Goal: Task Accomplishment & Management: Use online tool/utility

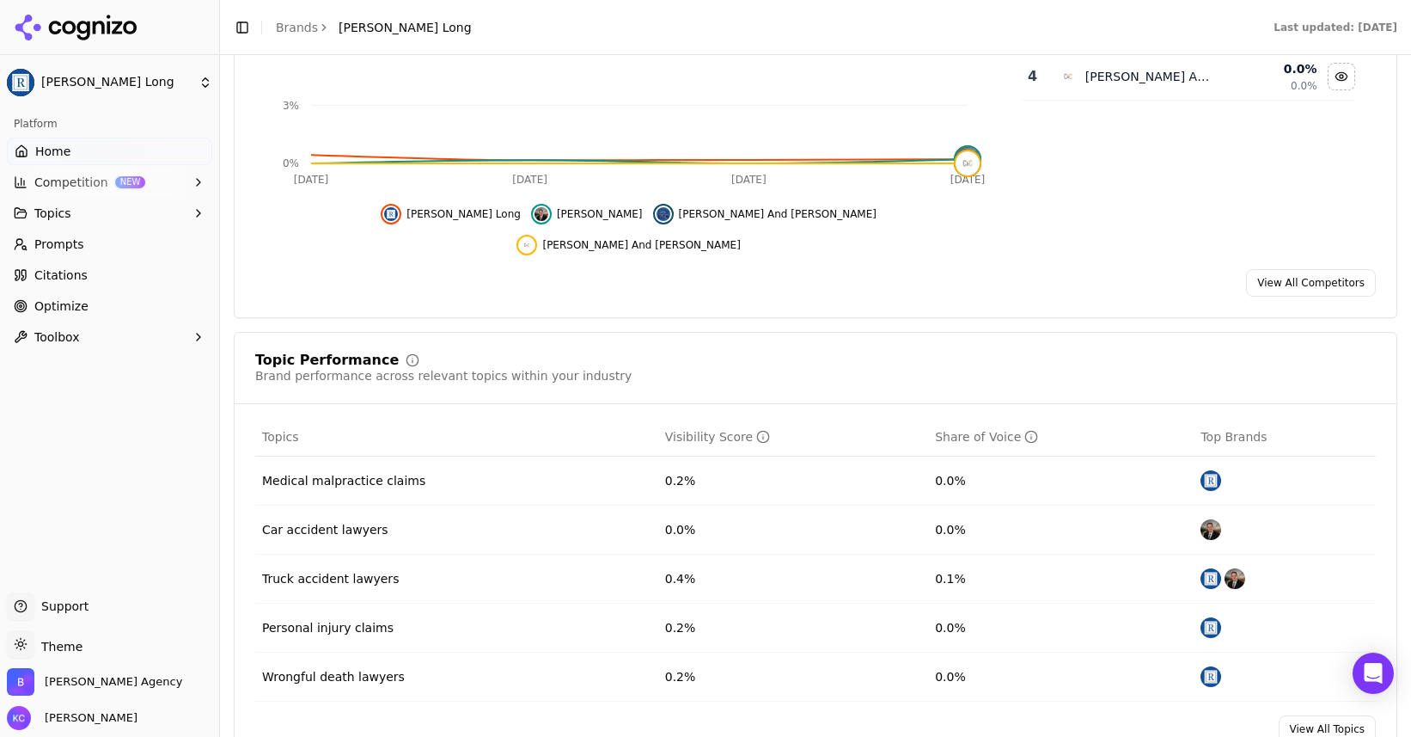
scroll to position [448, 0]
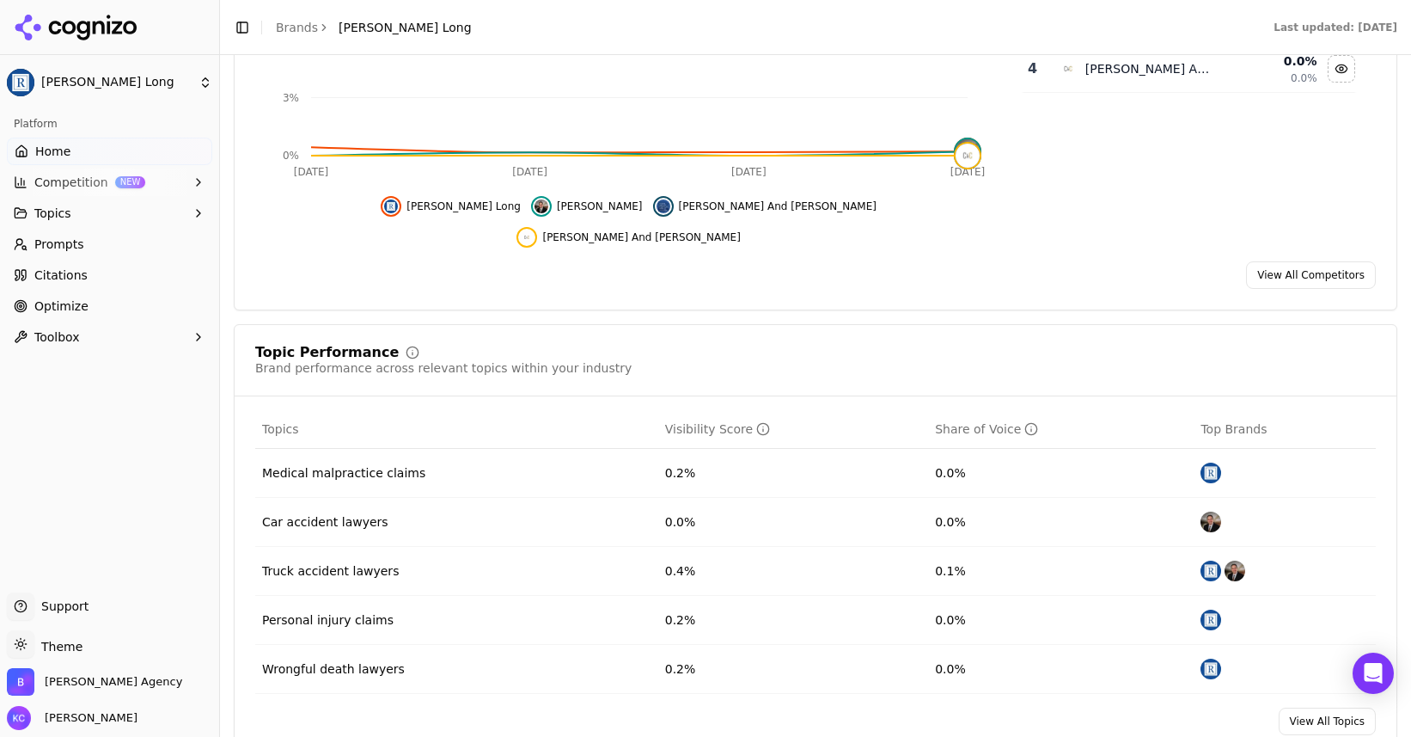
click at [74, 302] on span "Optimize" at bounding box center [61, 305] width 54 height 17
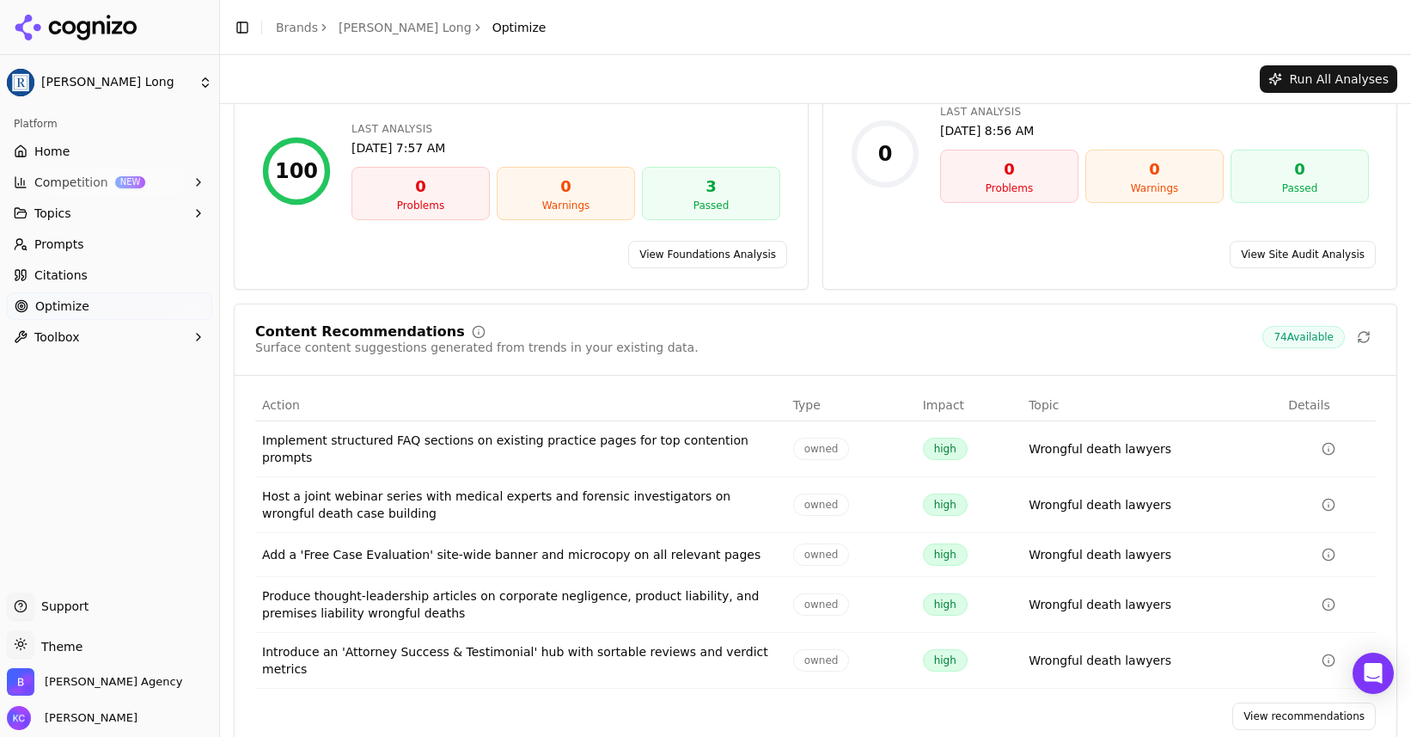
click at [1331, 442] on icon "Data table" at bounding box center [1329, 449] width 14 height 14
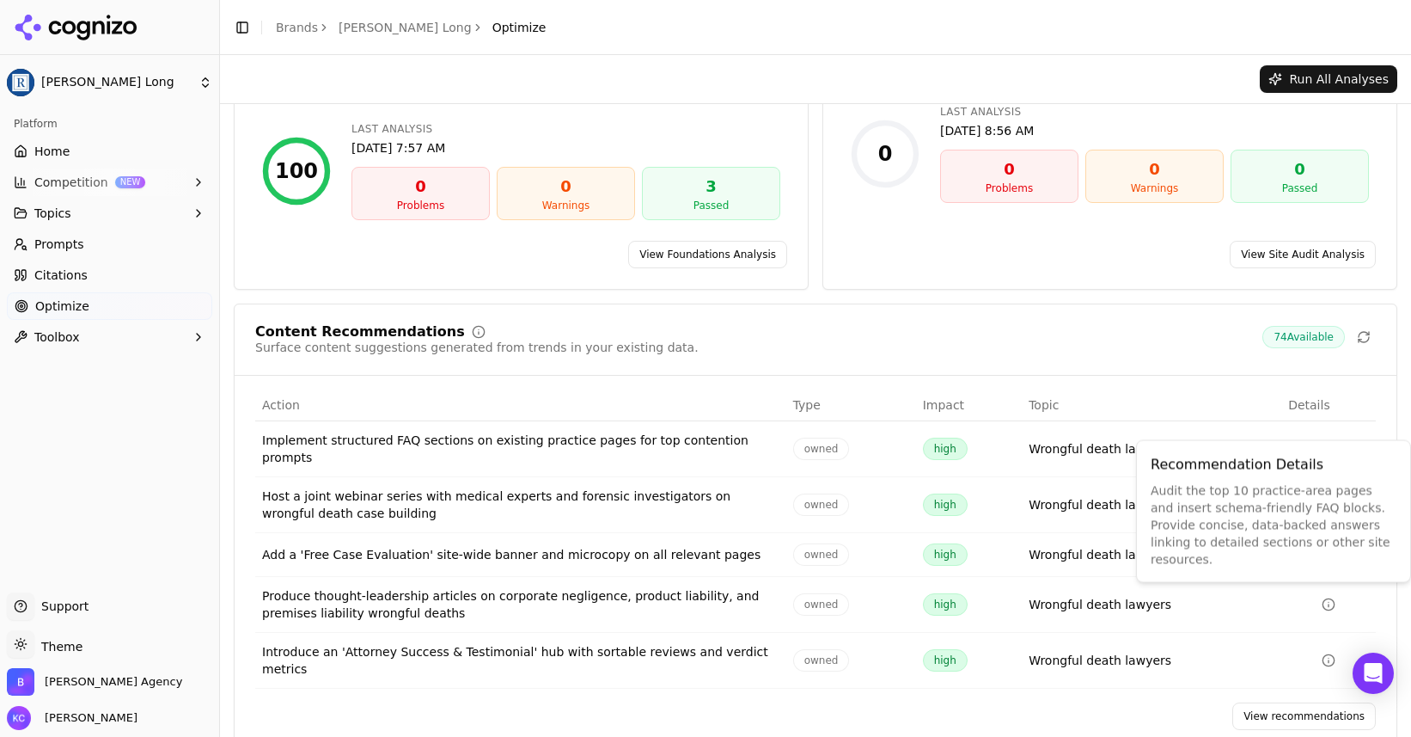
click at [1299, 702] on link "View recommendations" at bounding box center [1305, 716] width 144 height 28
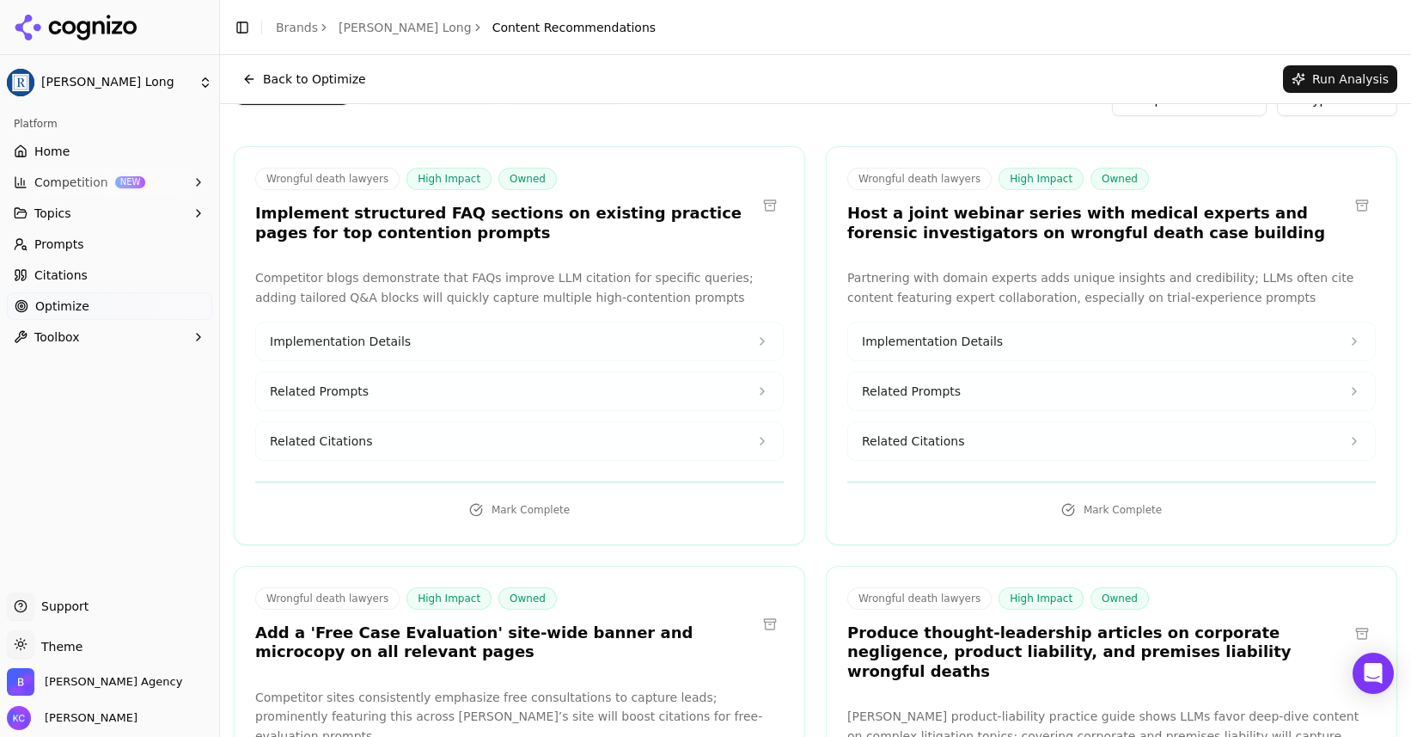
scroll to position [28, 0]
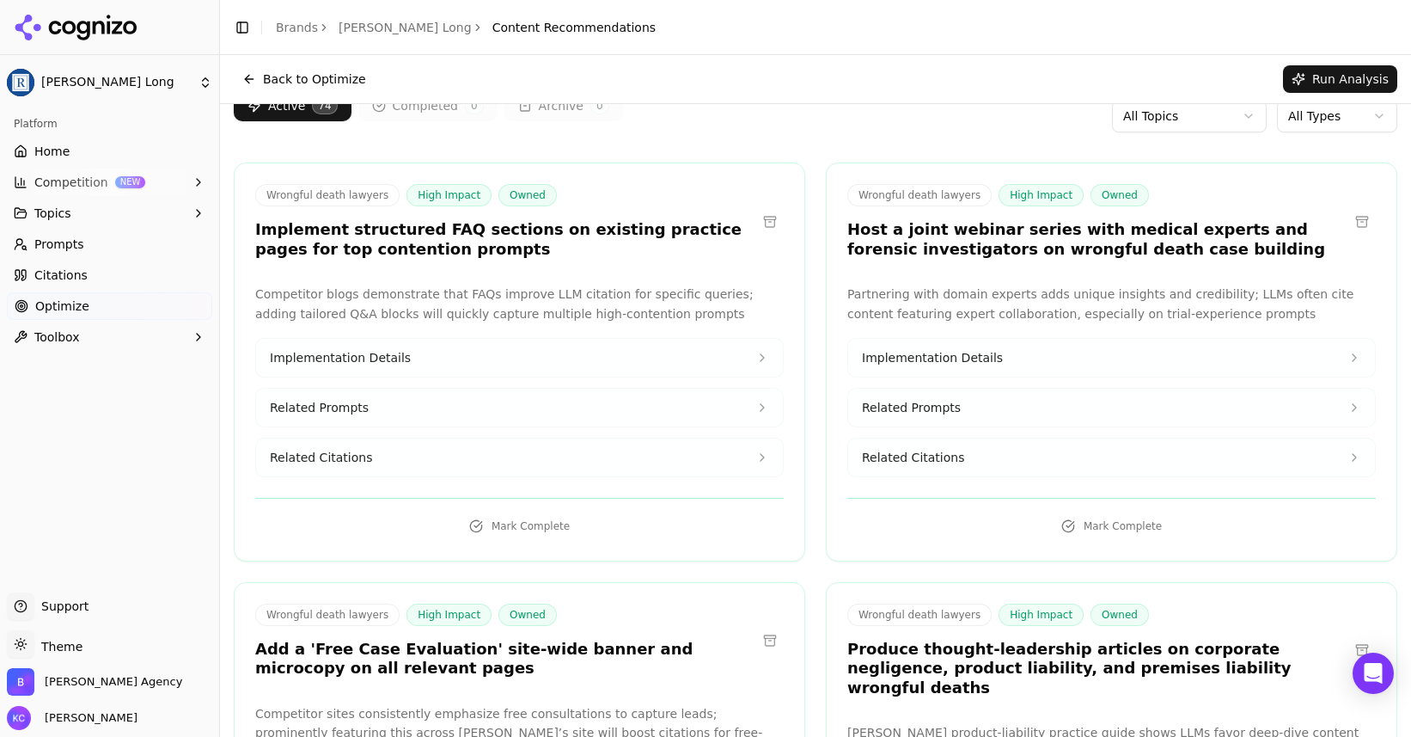
click at [356, 363] on span "Implementation Details" at bounding box center [340, 357] width 141 height 17
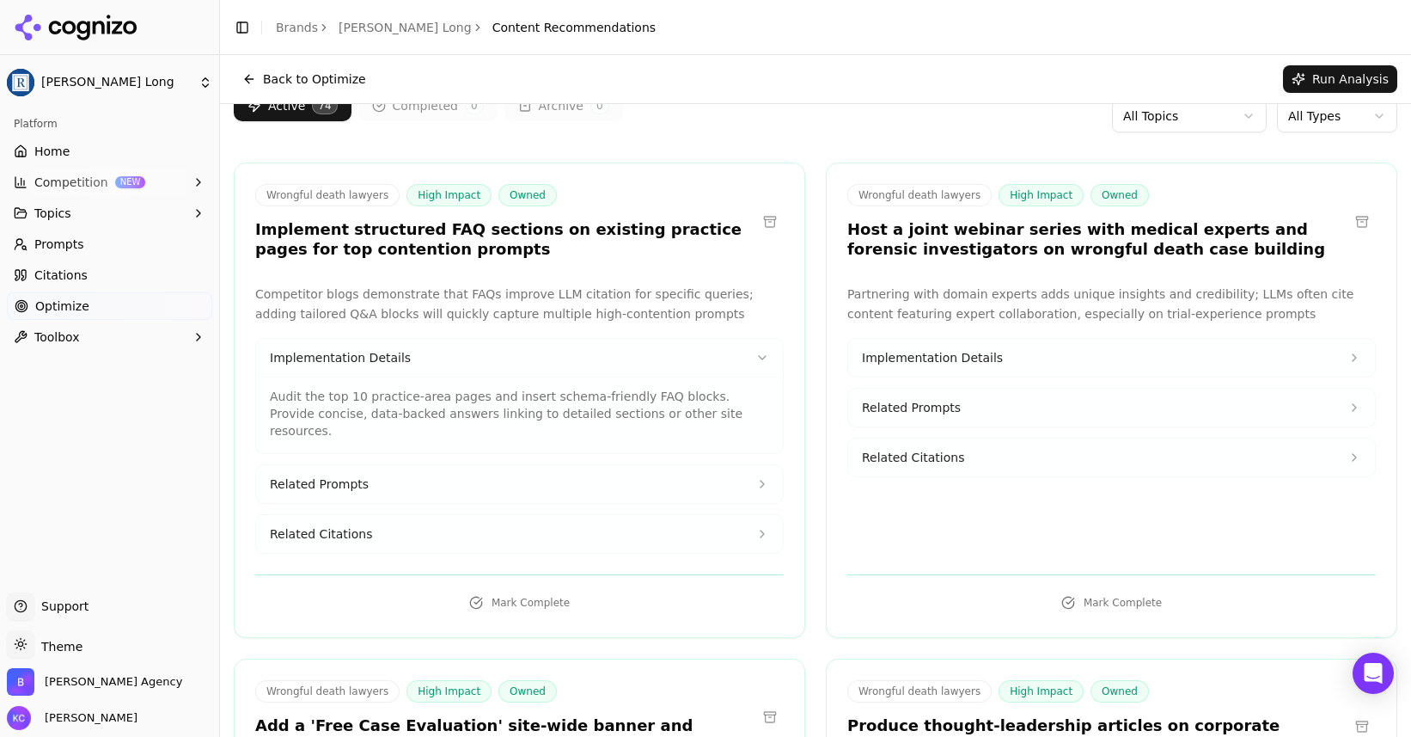
click at [758, 477] on icon at bounding box center [763, 484] width 14 height 14
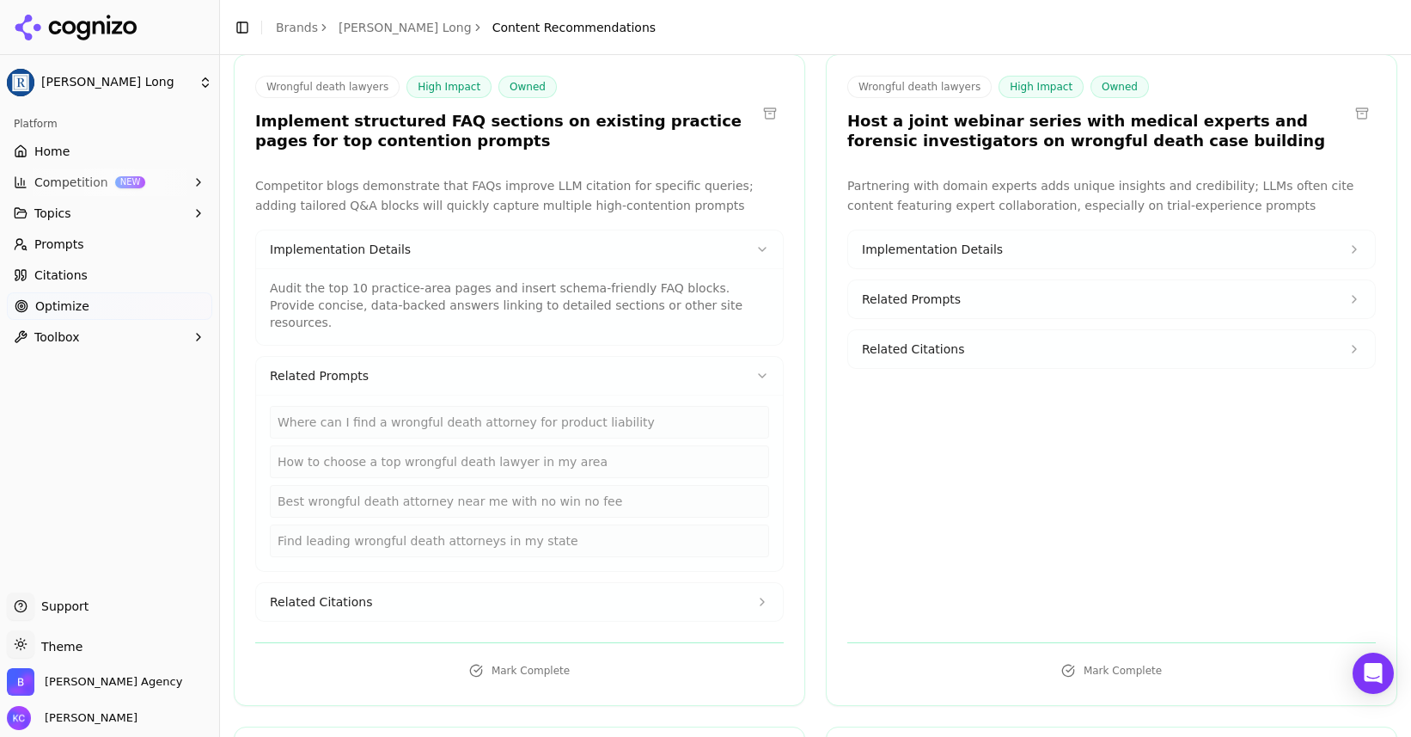
scroll to position [141, 0]
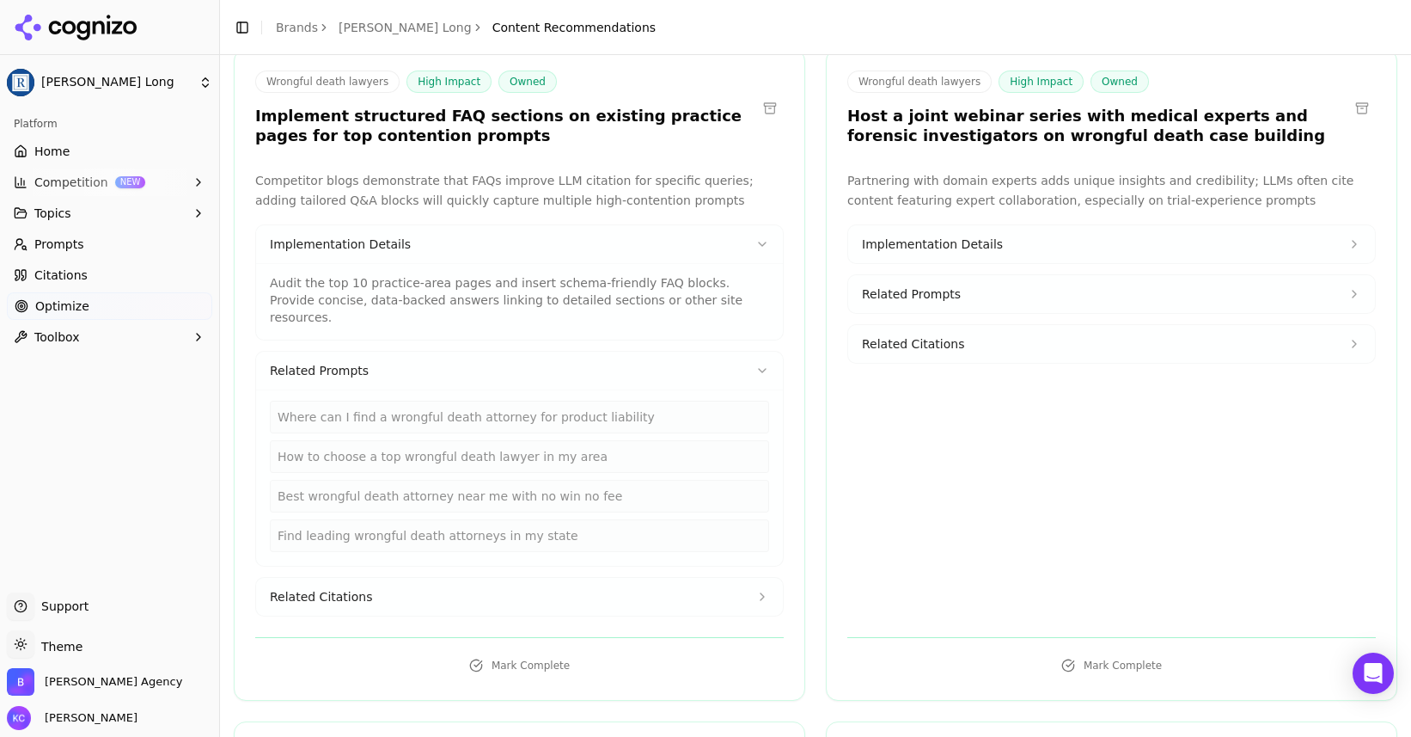
click at [316, 588] on span "Related Citations" at bounding box center [321, 596] width 102 height 17
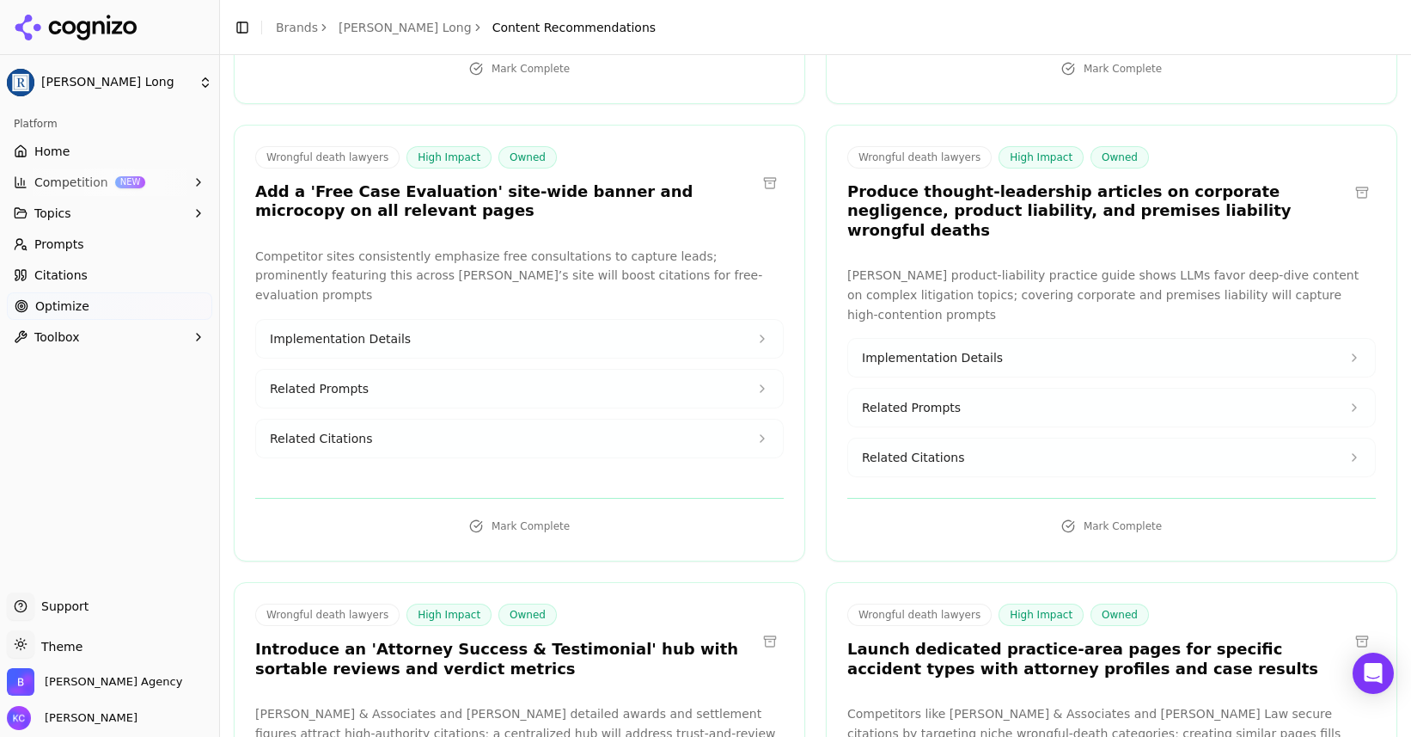
scroll to position [815, 0]
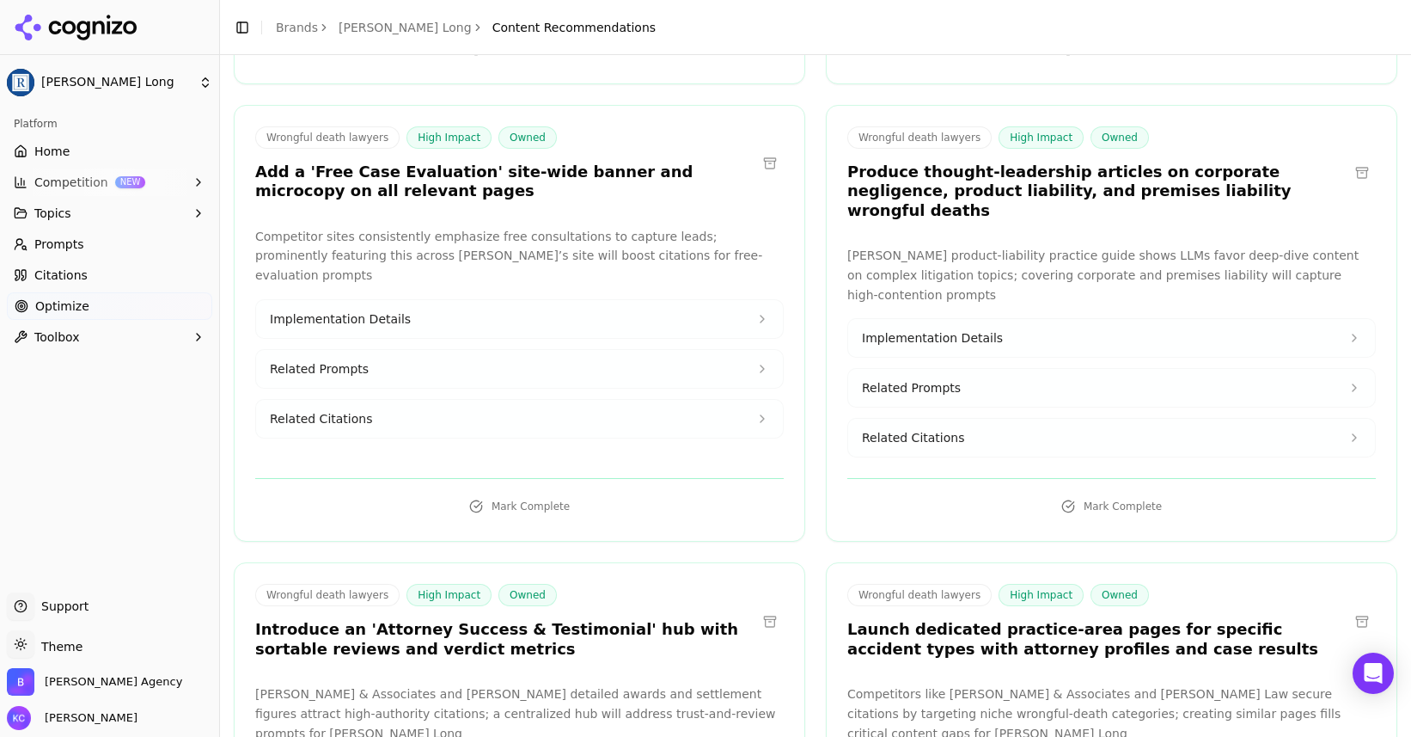
click at [759, 312] on icon at bounding box center [763, 319] width 14 height 14
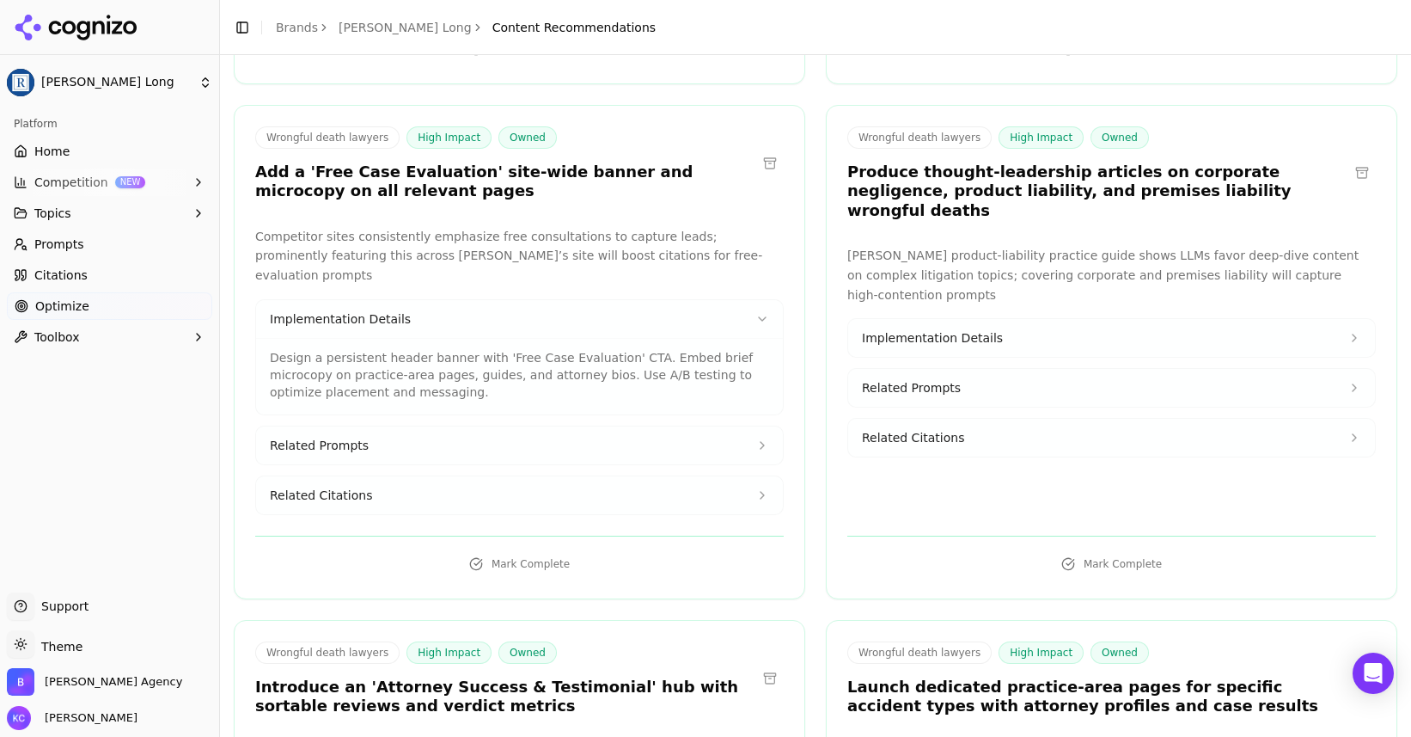
click at [764, 438] on icon at bounding box center [763, 445] width 14 height 14
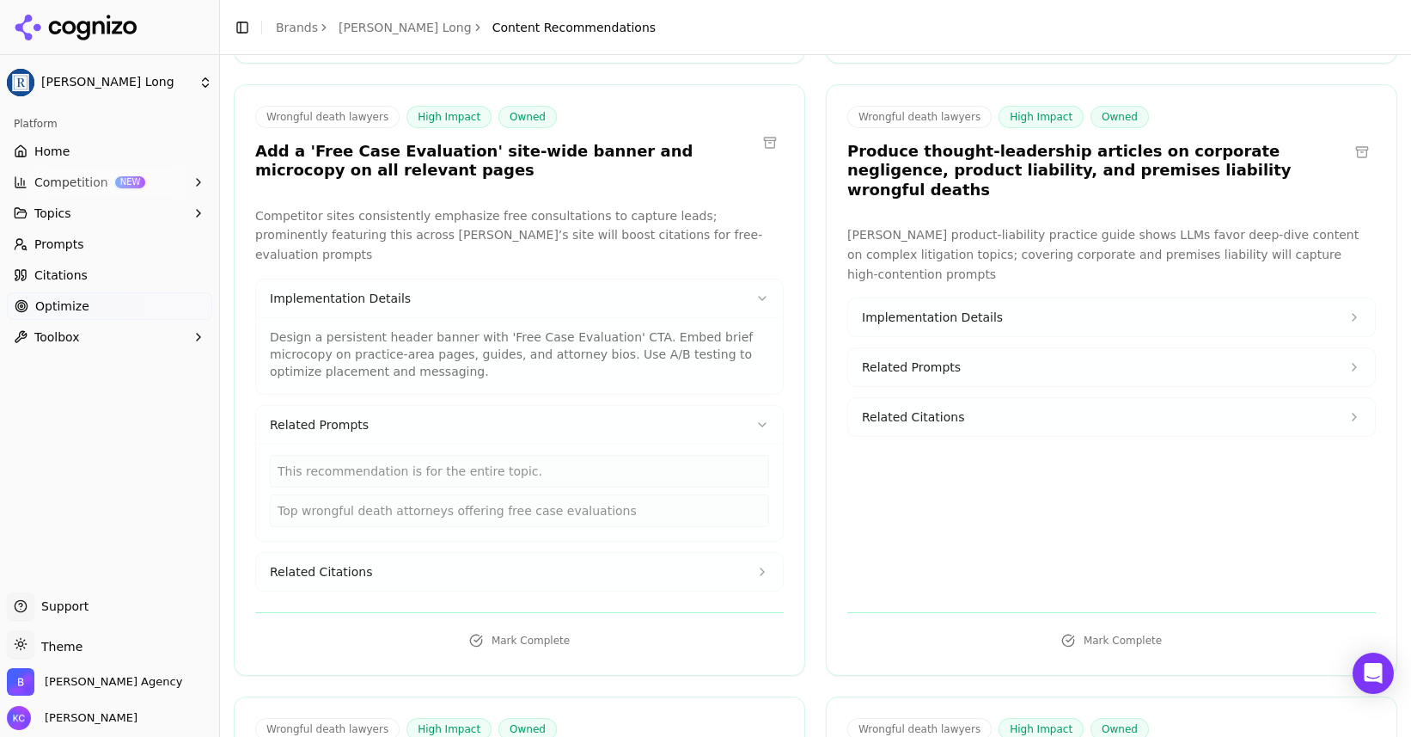
scroll to position [838, 0]
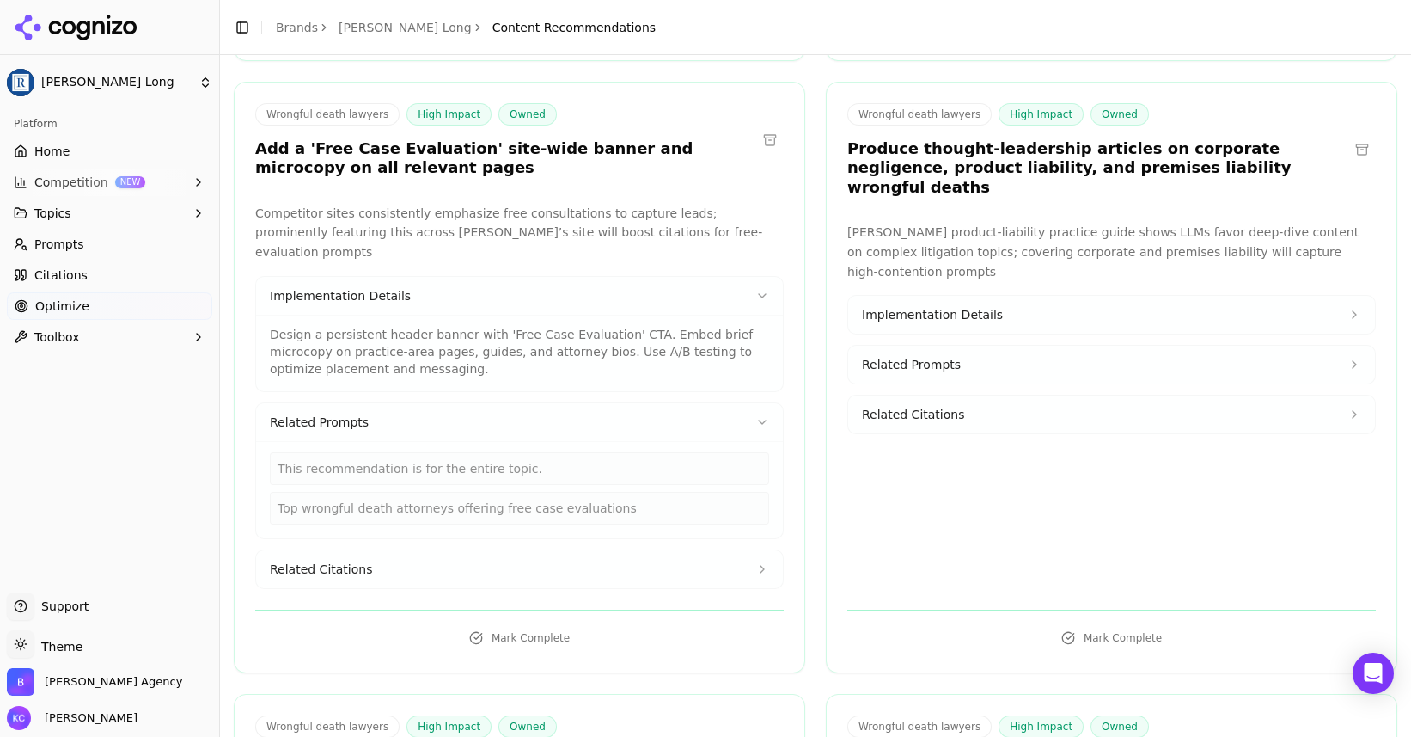
click at [373, 550] on button "Related Citations" at bounding box center [519, 569] width 527 height 38
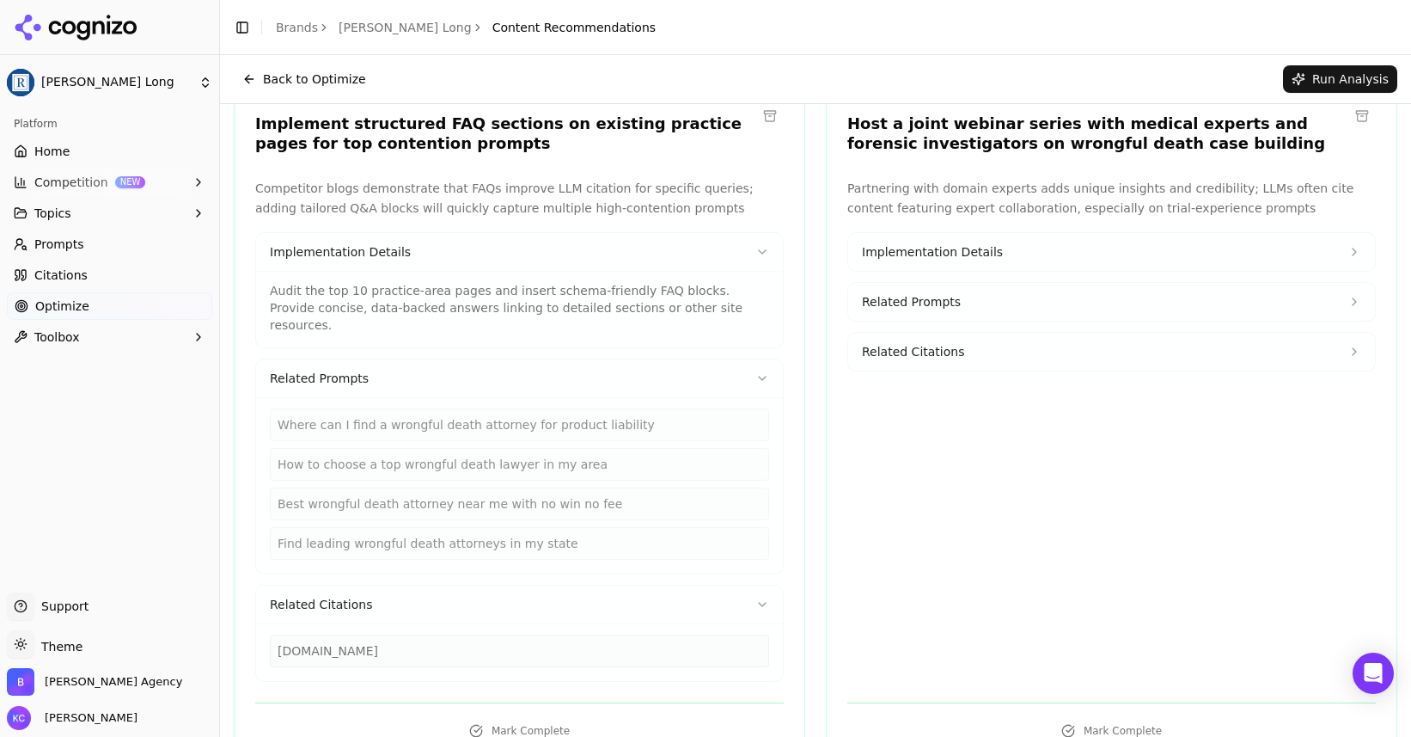
scroll to position [0, 0]
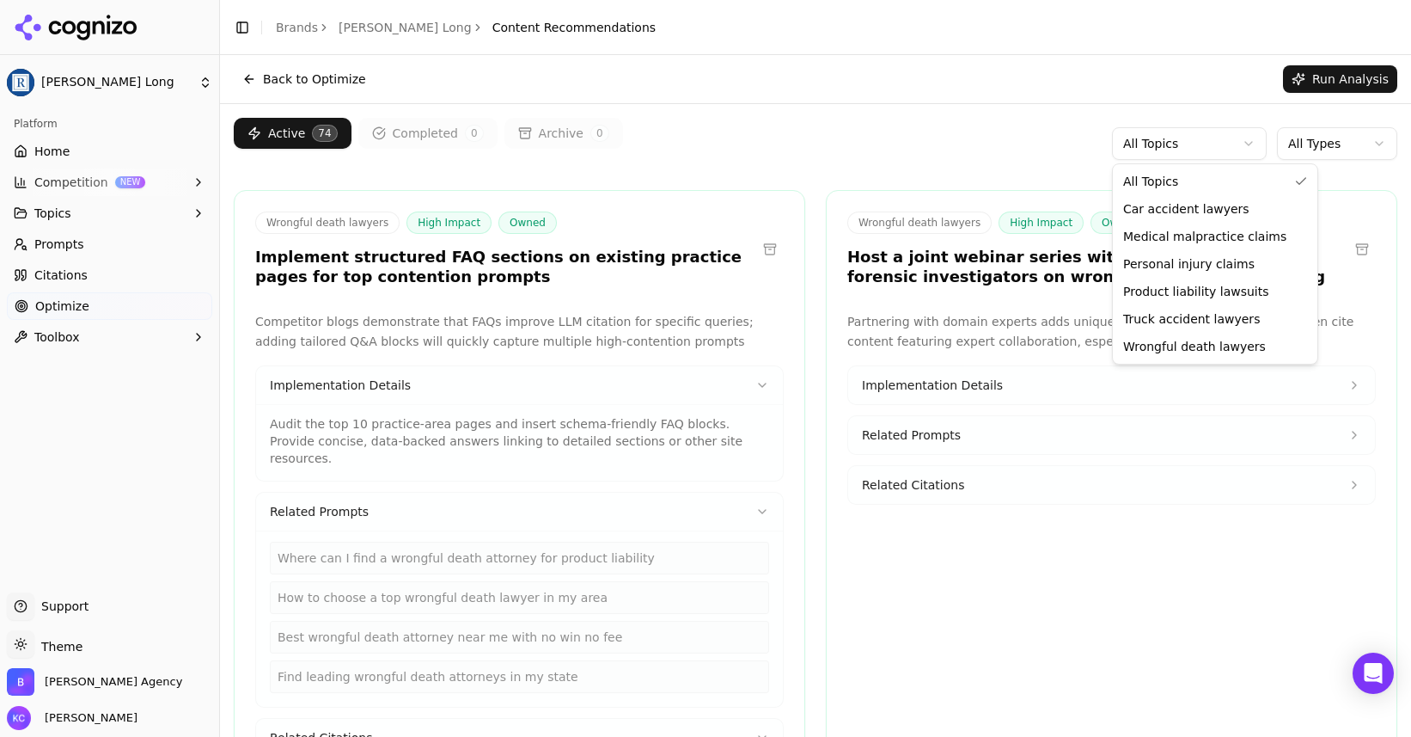
click at [1246, 139] on html "[PERSON_NAME] Long Platform Home Competition NEW Topics Prompts Citations Optim…" at bounding box center [705, 368] width 1411 height 737
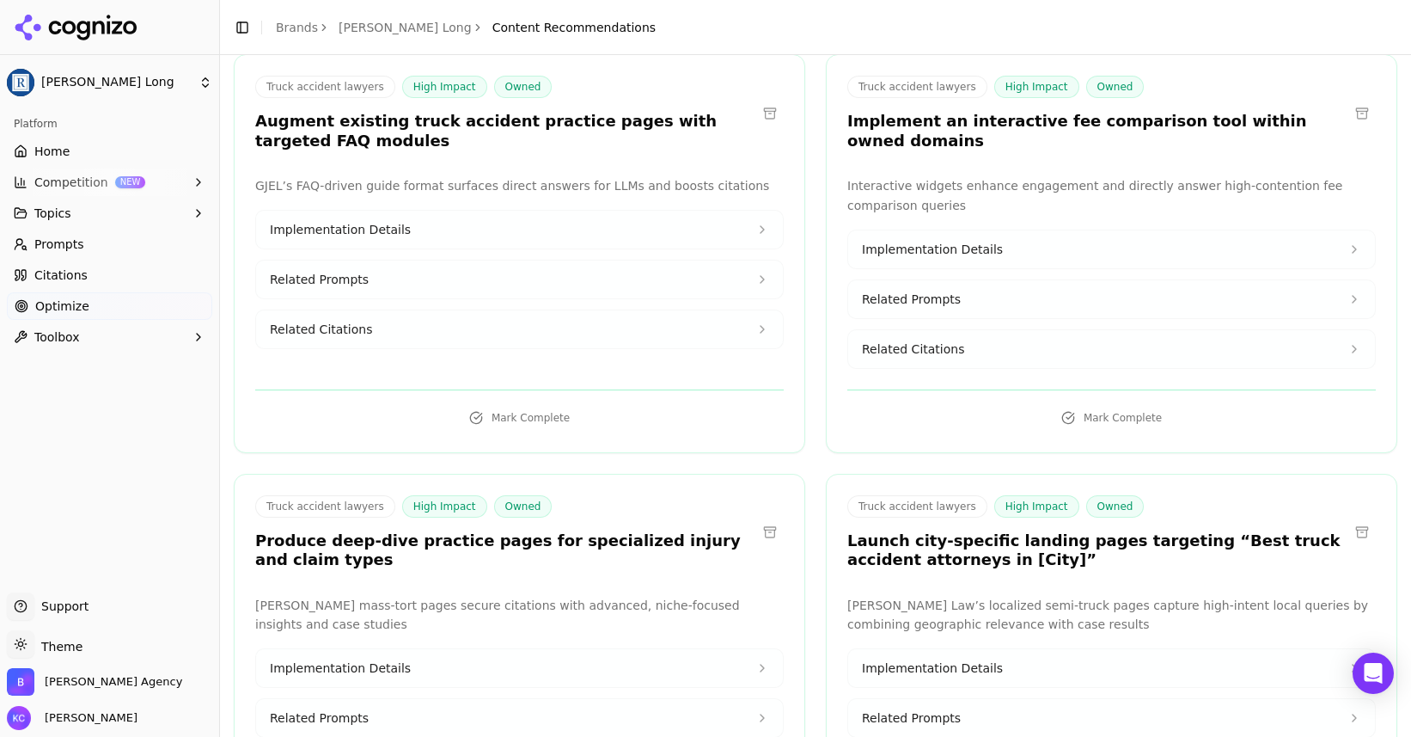
scroll to position [138, 0]
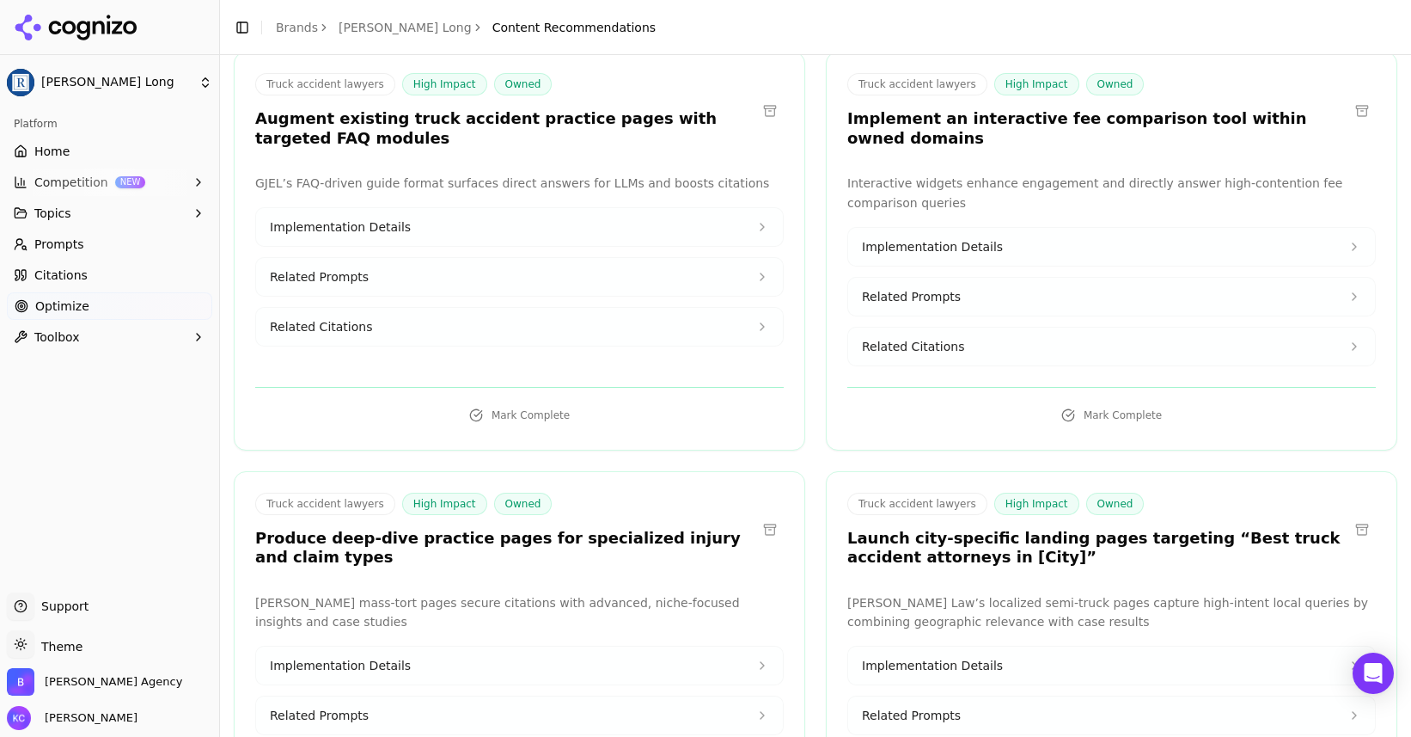
click at [362, 326] on span "Related Citations" at bounding box center [321, 326] width 102 height 17
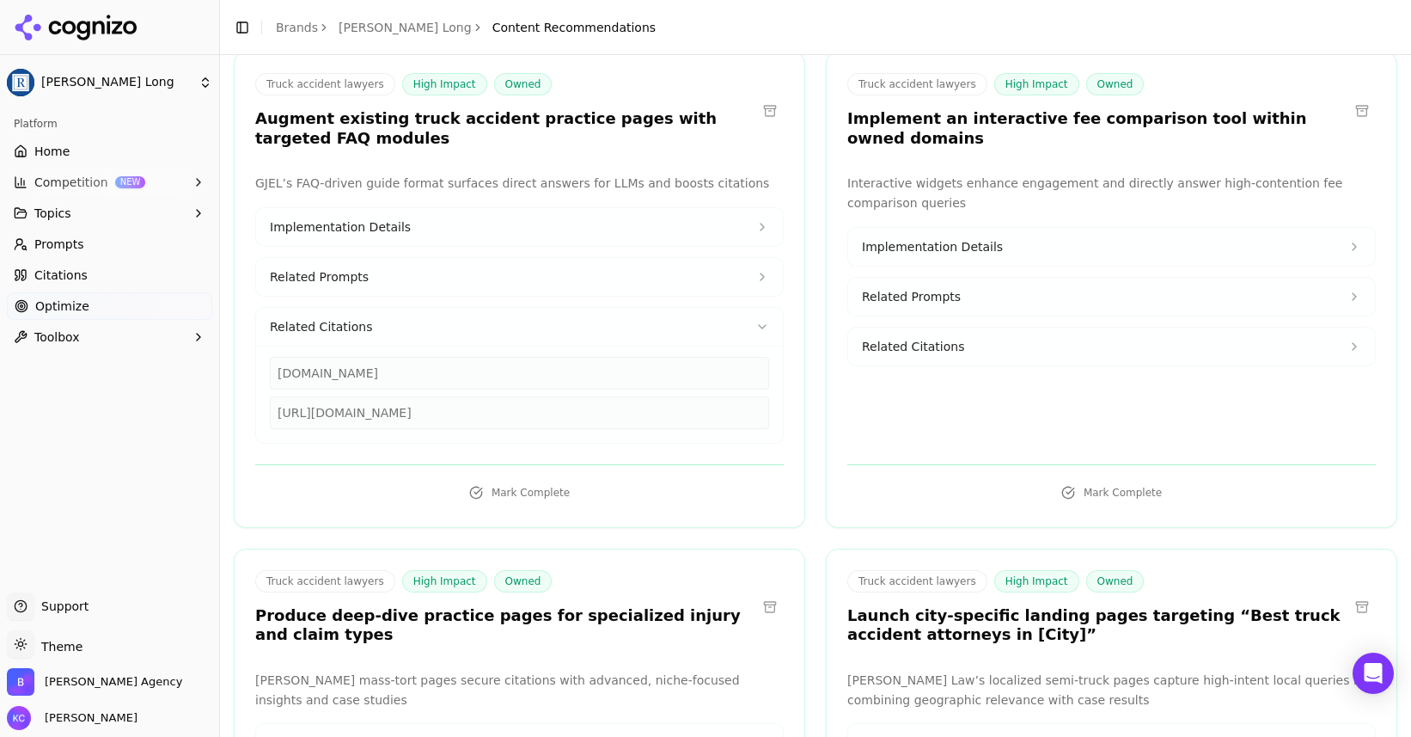
click at [303, 378] on div "[DOMAIN_NAME]" at bounding box center [519, 373] width 499 height 33
click at [460, 413] on div "[URL][DOMAIN_NAME]" at bounding box center [519, 412] width 499 height 33
drag, startPoint x: 279, startPoint y: 412, endPoint x: 530, endPoint y: 414, distance: 251.0
click at [530, 414] on div "[URL][DOMAIN_NAME]" at bounding box center [519, 412] width 499 height 33
copy div "[URL][DOMAIN_NAME]"
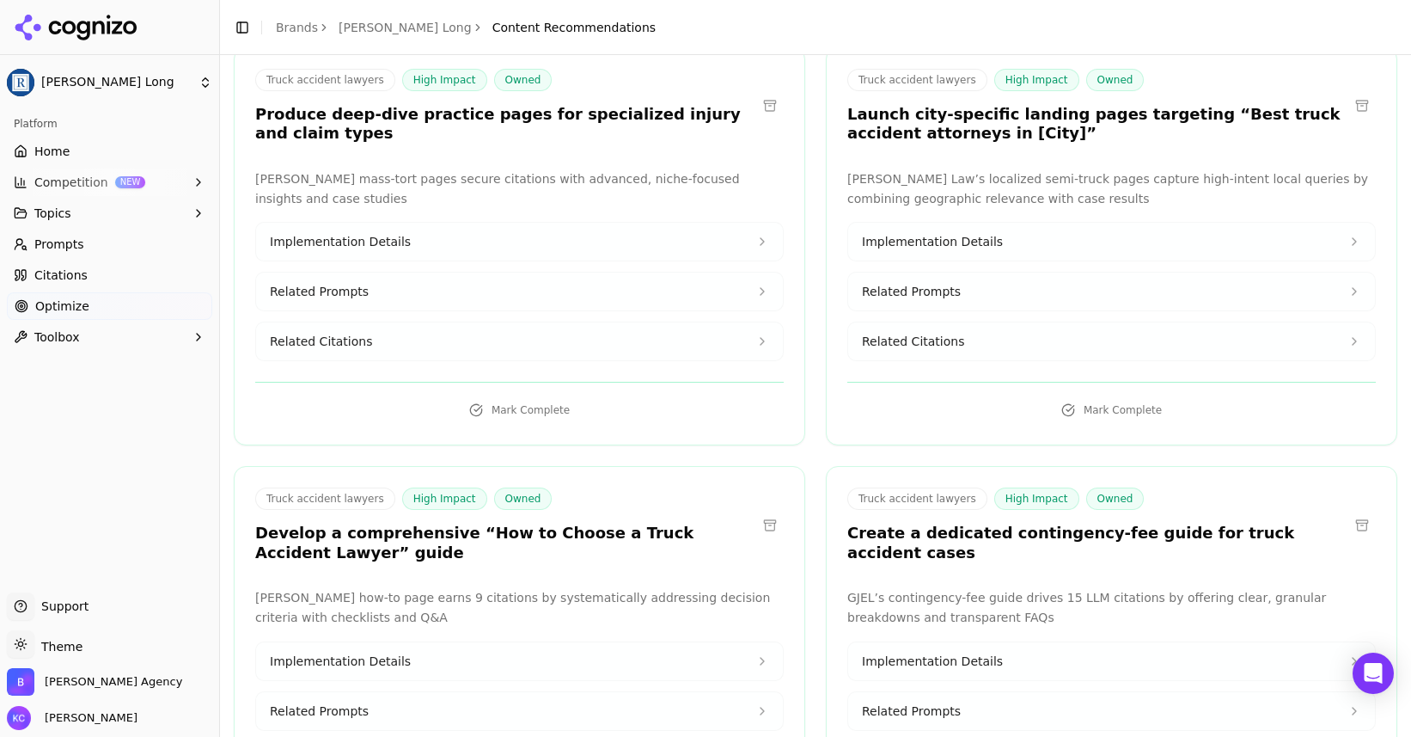
scroll to position [641, 0]
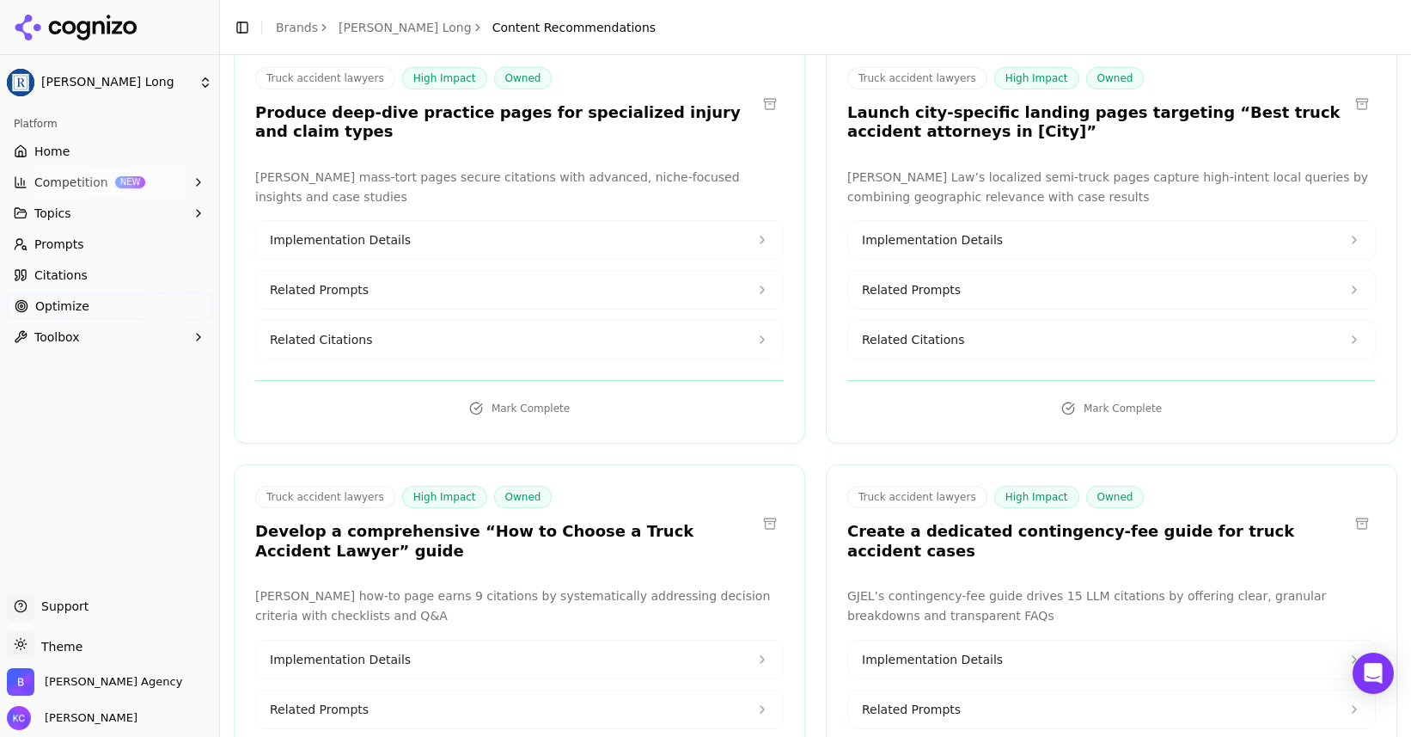
click at [946, 347] on span "Related Citations" at bounding box center [913, 339] width 102 height 17
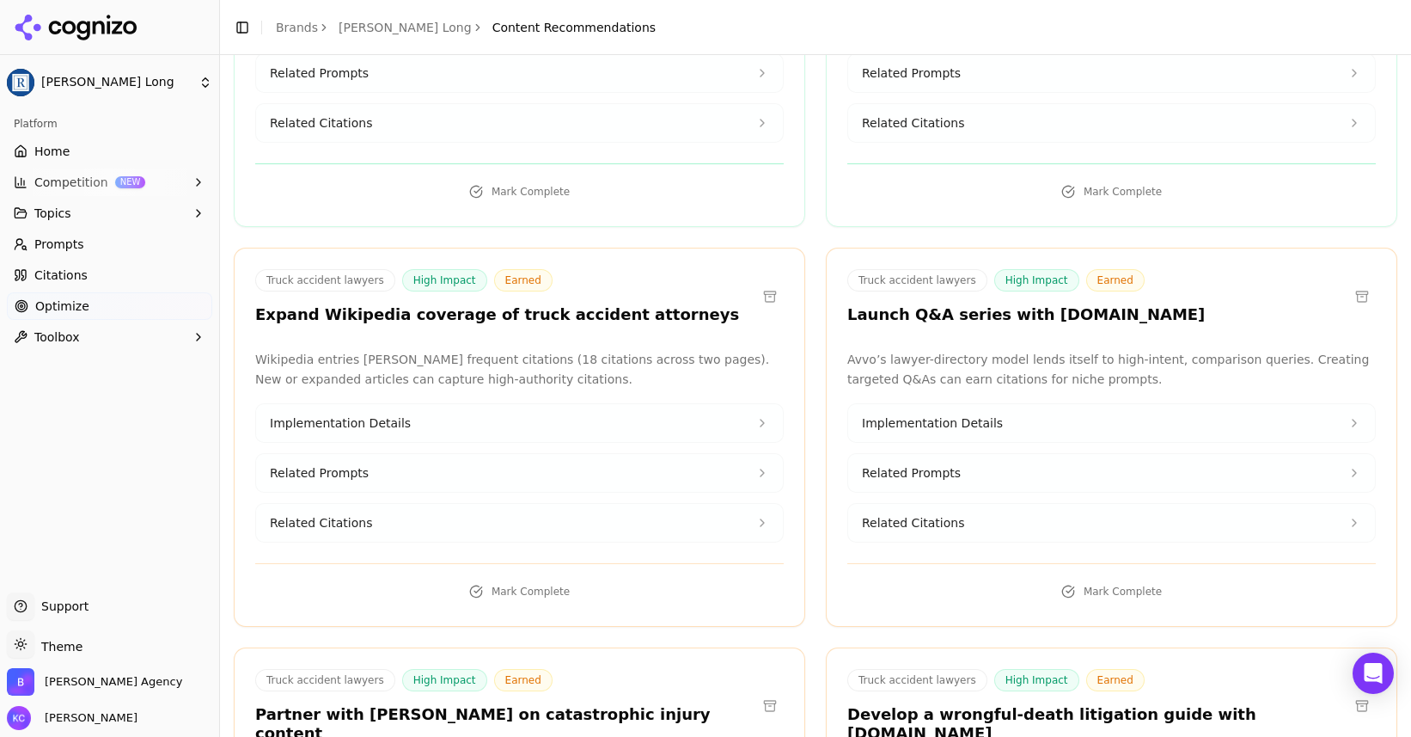
scroll to position [1375, 0]
click at [577, 519] on button "Related Citations" at bounding box center [519, 522] width 527 height 38
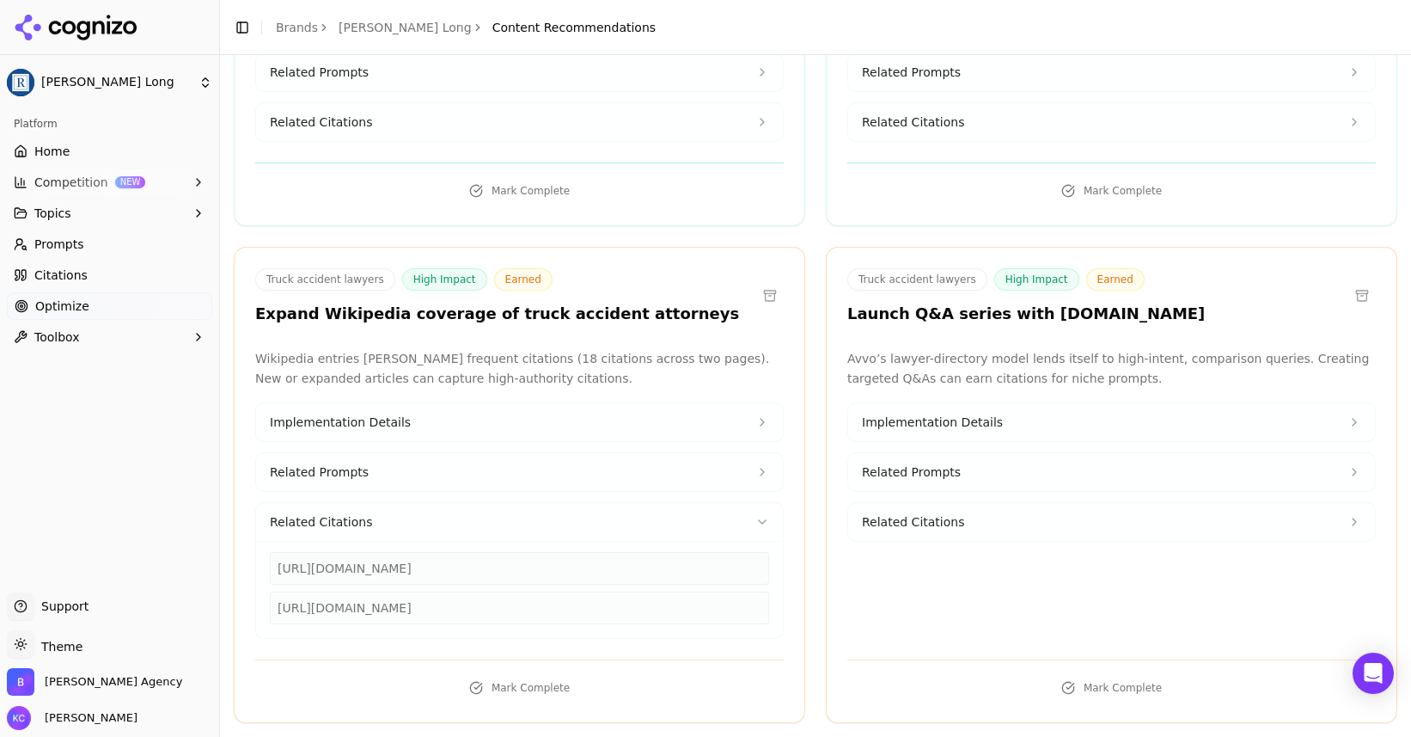
click at [576, 571] on div "[URL][DOMAIN_NAME]" at bounding box center [519, 568] width 499 height 33
drag, startPoint x: 279, startPoint y: 570, endPoint x: 695, endPoint y: 563, distance: 416.1
click at [694, 563] on div "[URL][DOMAIN_NAME]" at bounding box center [519, 568] width 499 height 33
copy div "[URL][DOMAIN_NAME]"
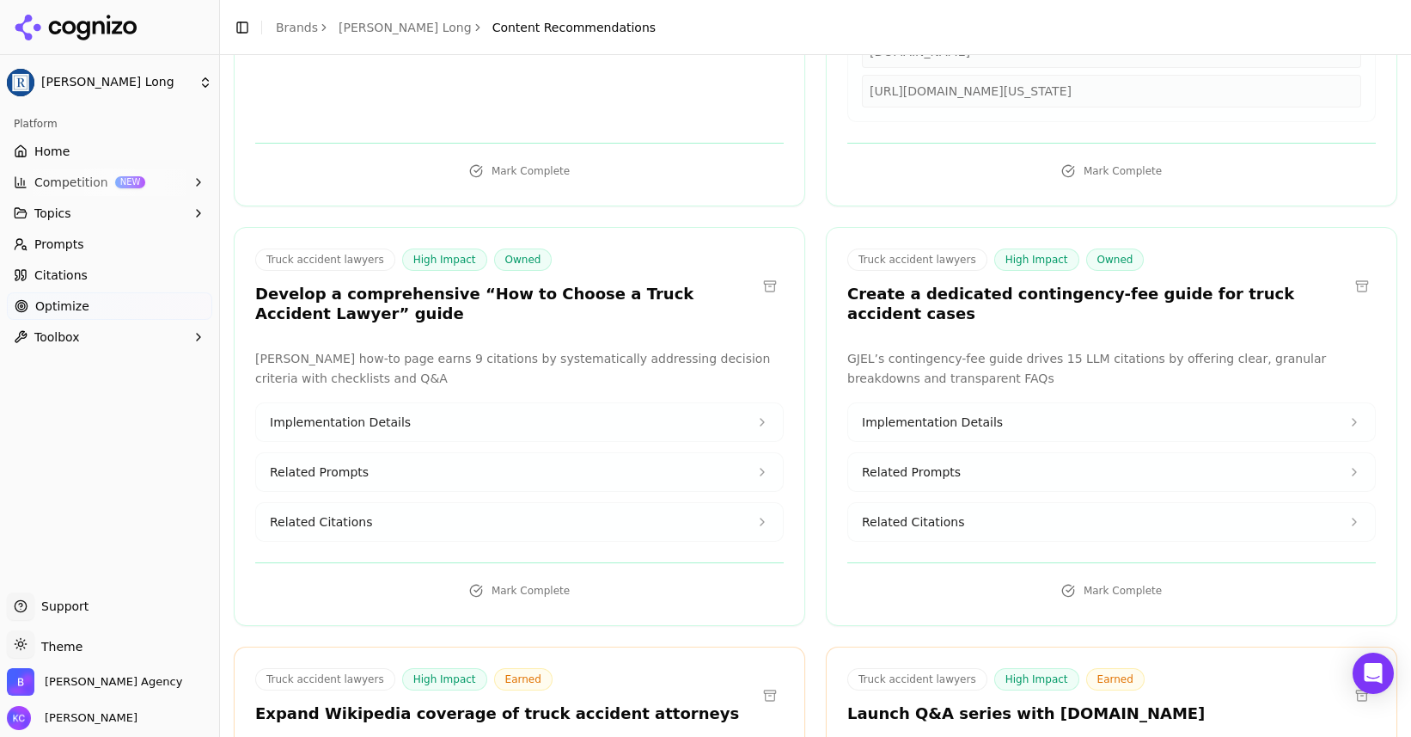
scroll to position [980, 0]
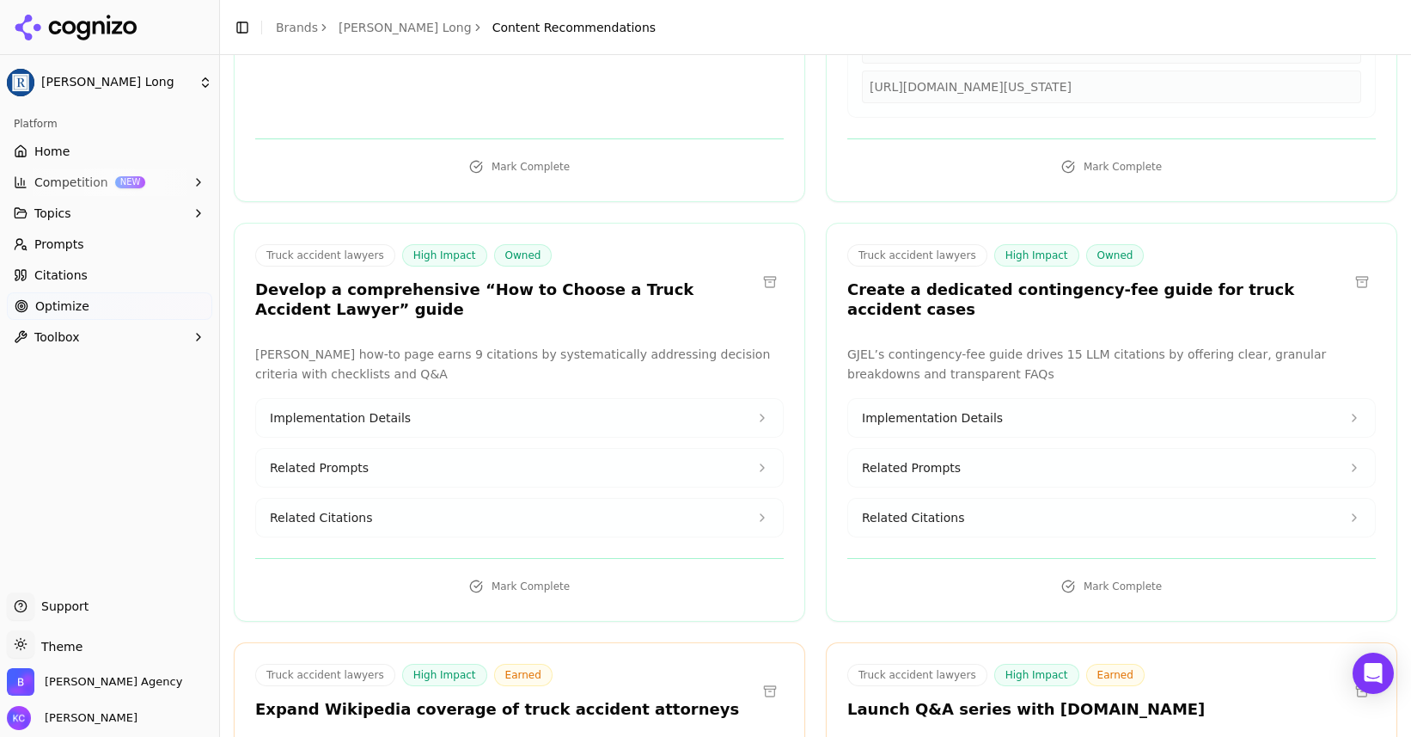
click at [368, 464] on button "Related Prompts" at bounding box center [519, 468] width 527 height 38
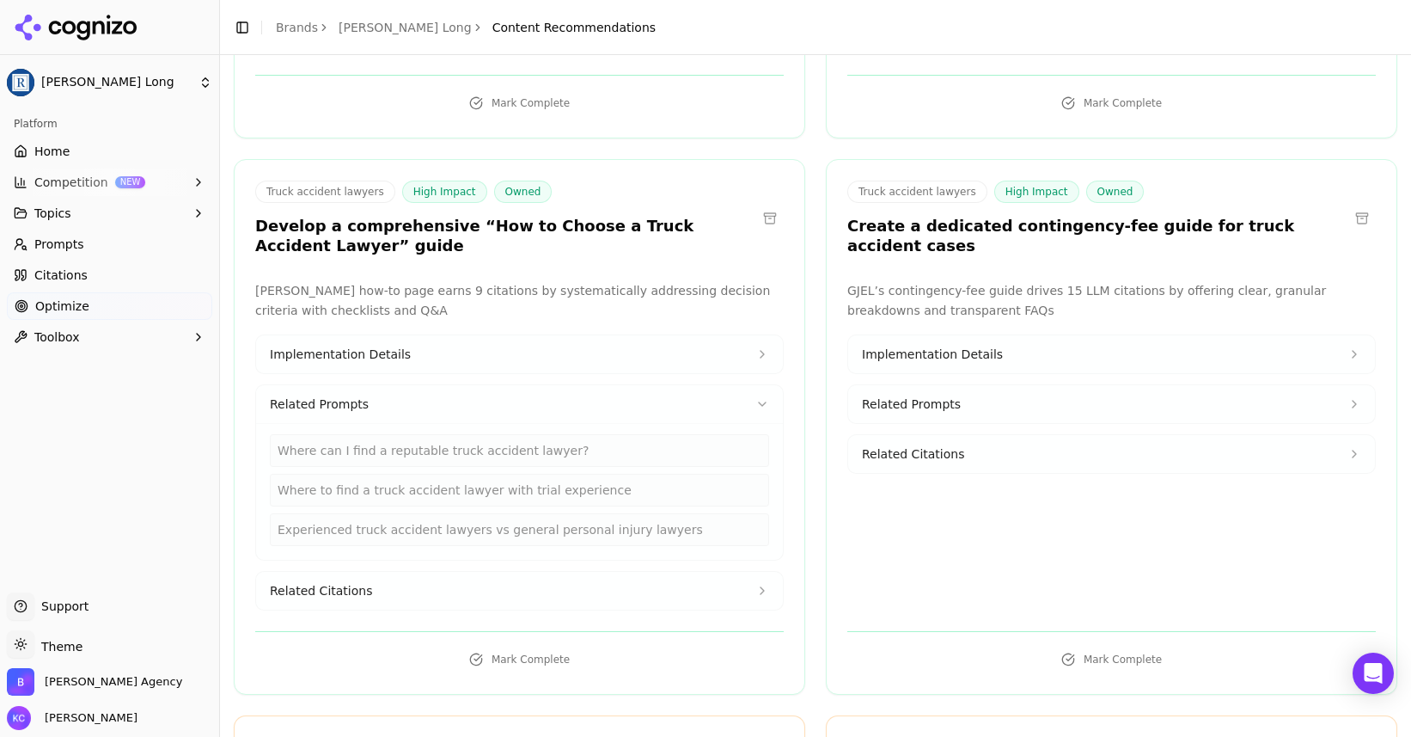
scroll to position [1067, 0]
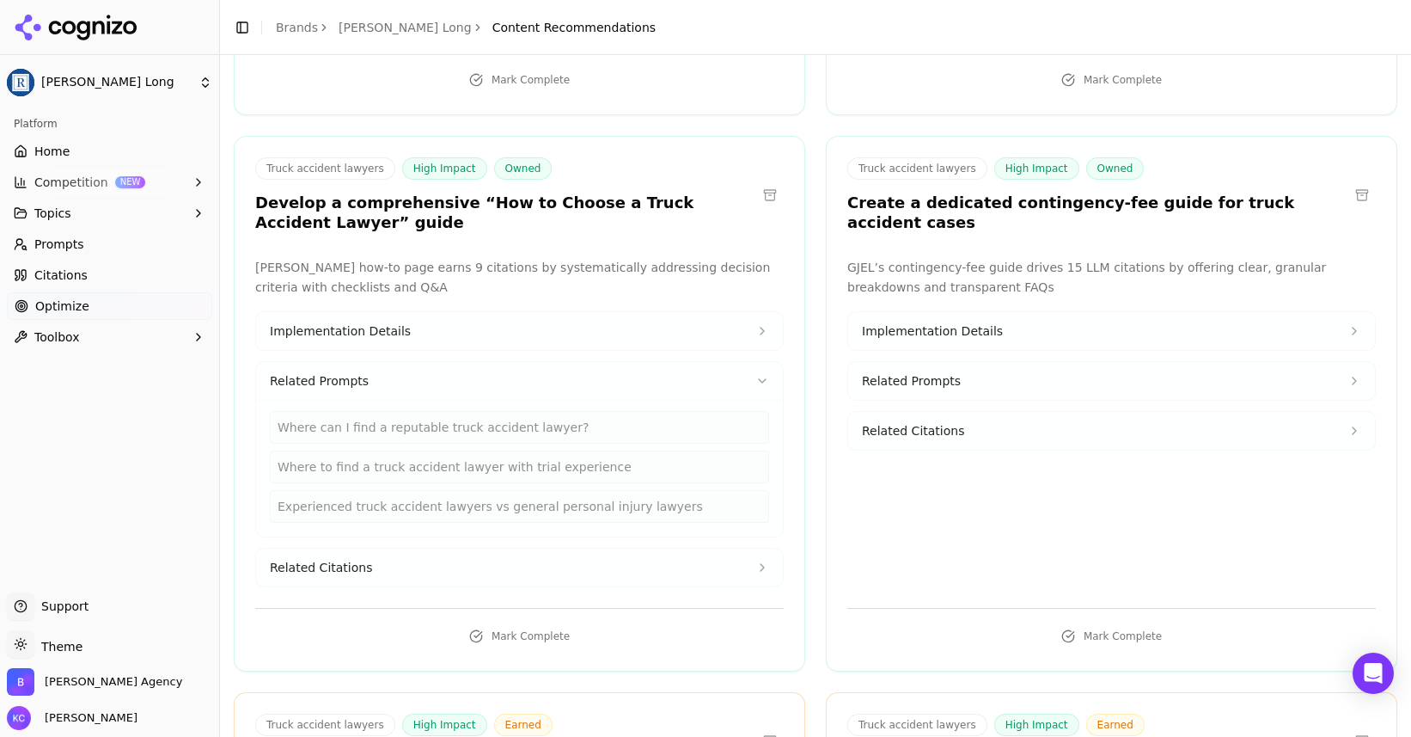
click at [761, 328] on icon at bounding box center [763, 331] width 14 height 14
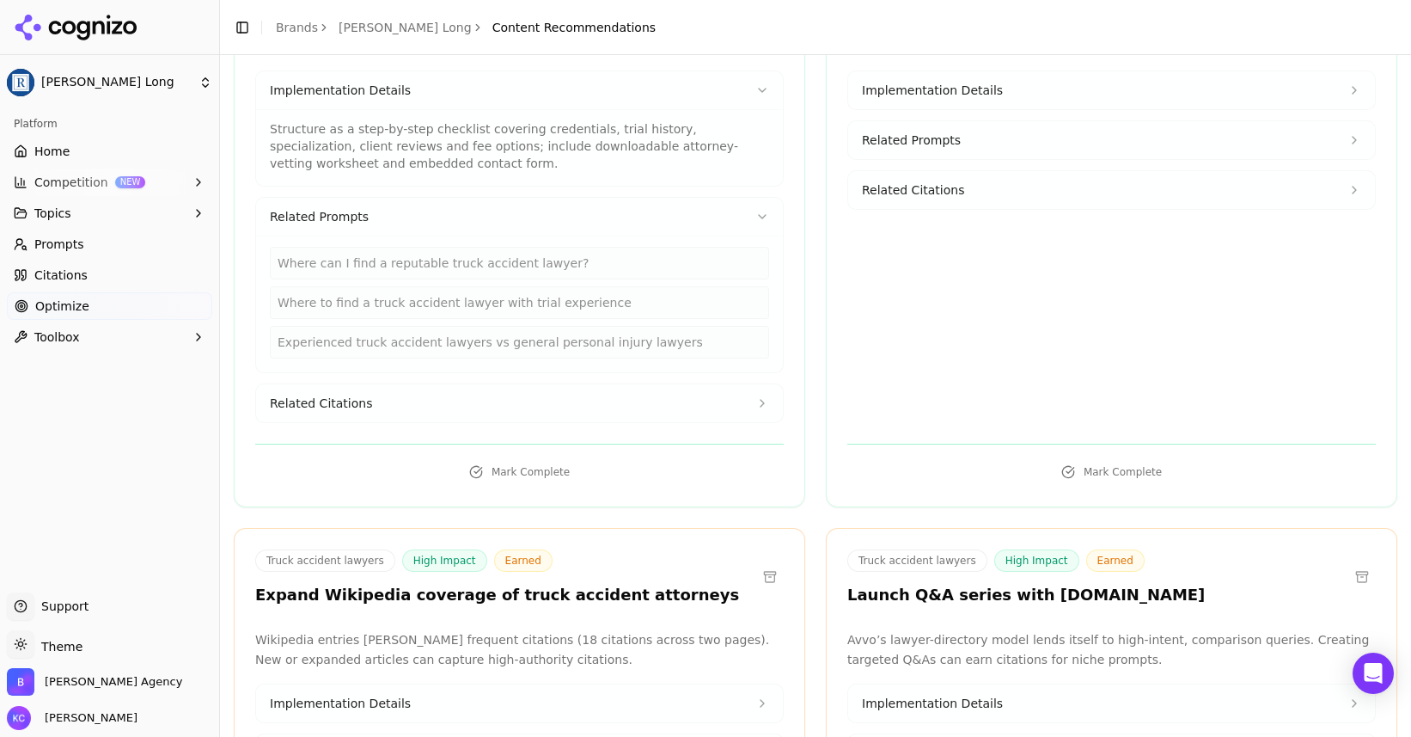
scroll to position [1313, 0]
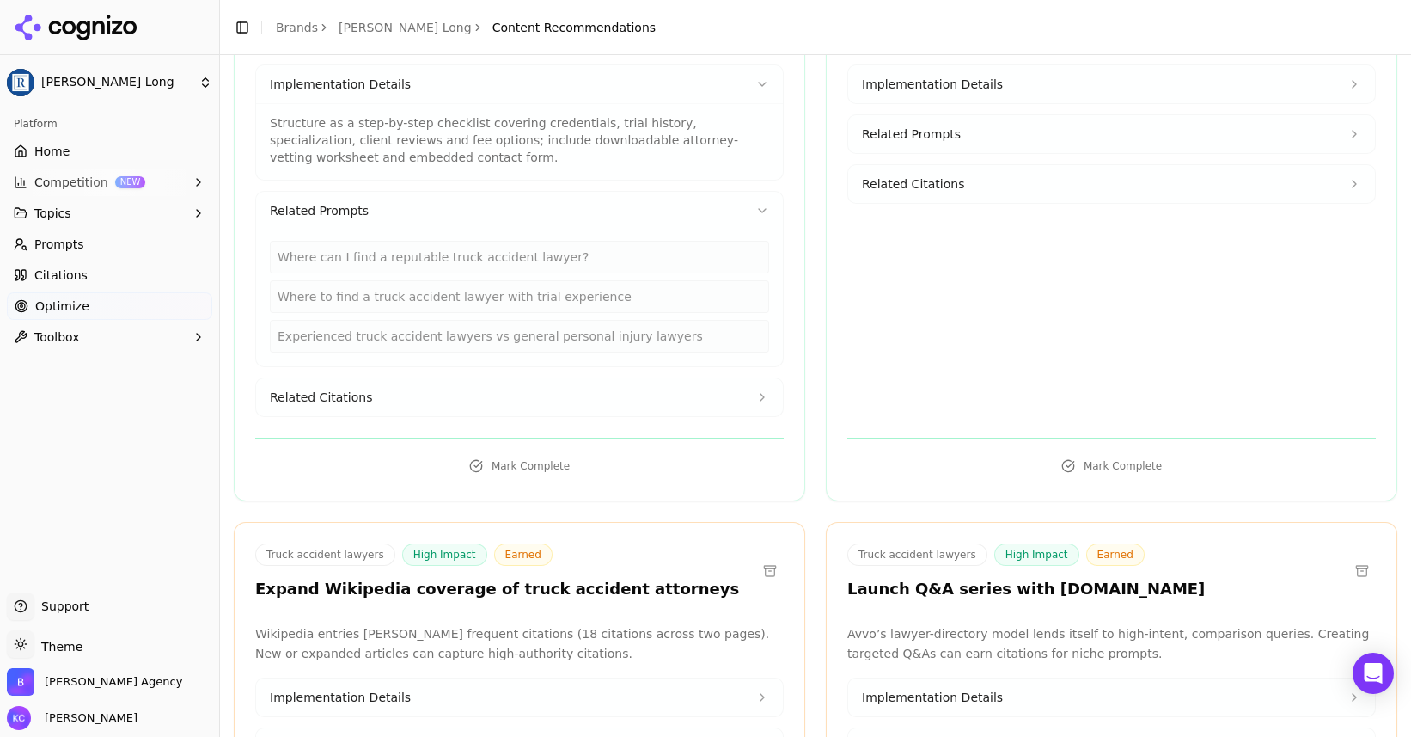
click at [352, 396] on span "Related Citations" at bounding box center [321, 397] width 102 height 17
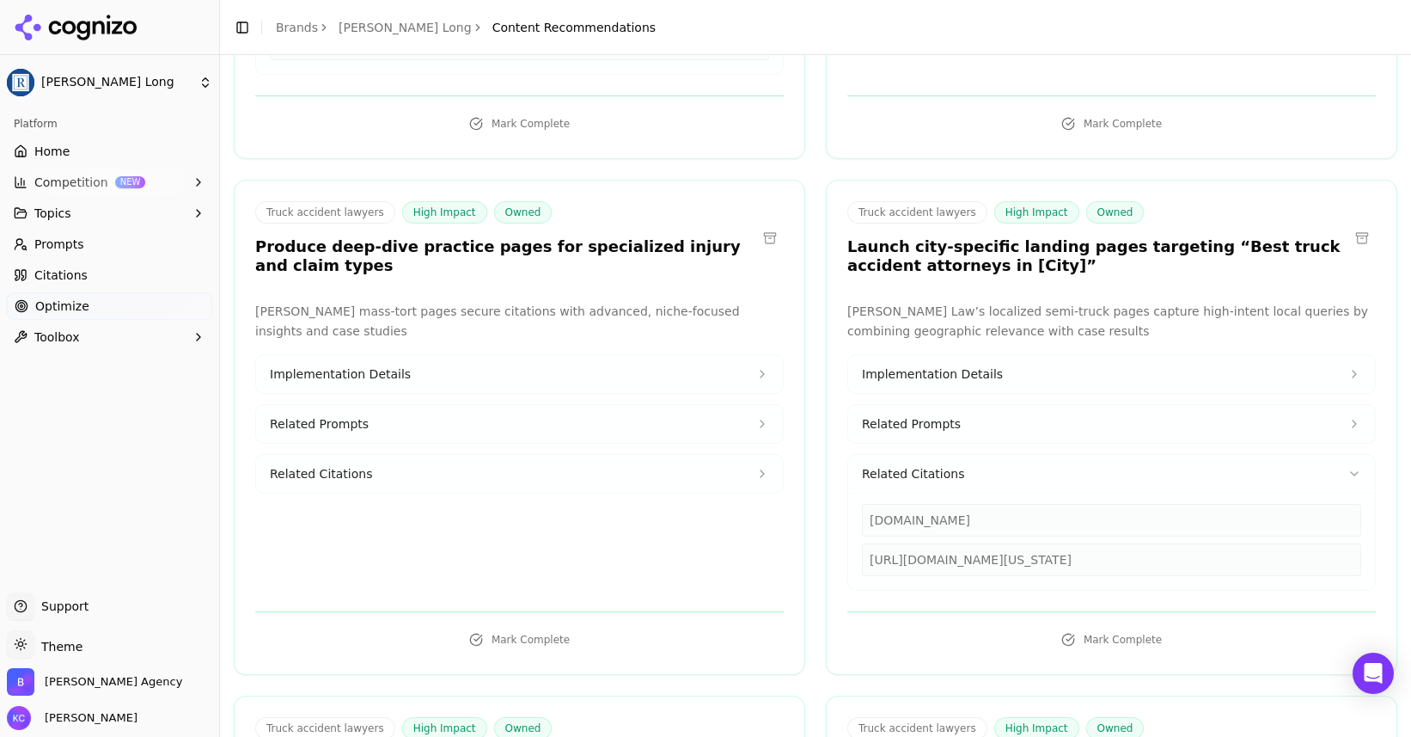
scroll to position [533, 0]
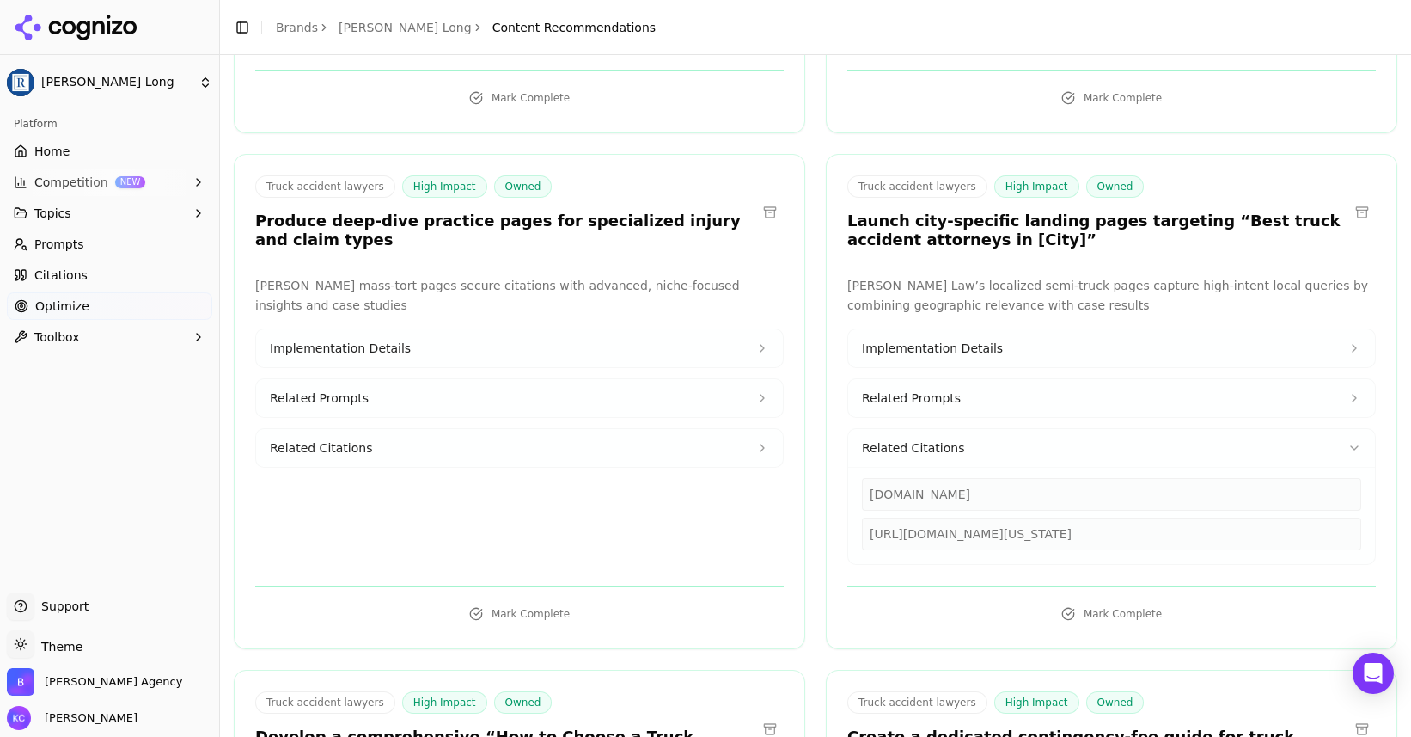
click at [756, 447] on icon at bounding box center [763, 448] width 14 height 14
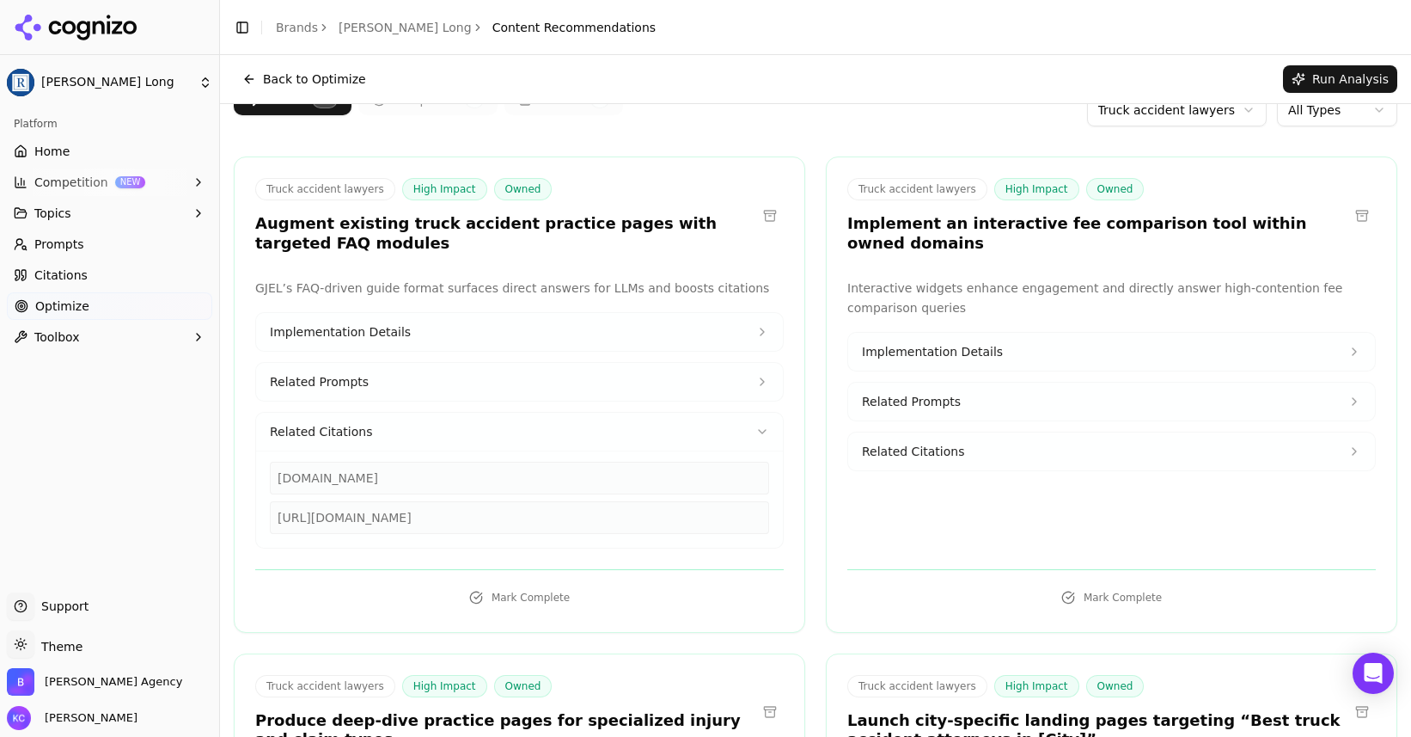
scroll to position [0, 0]
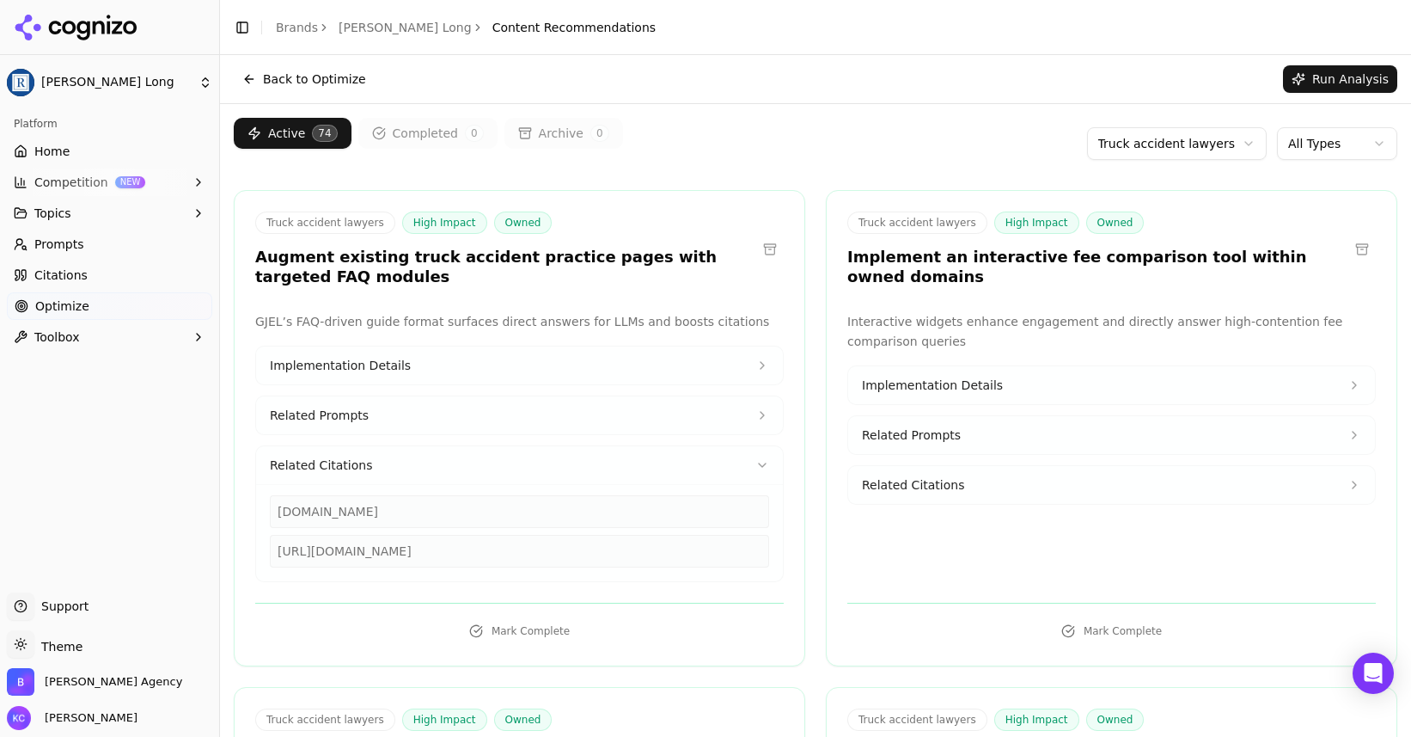
click at [65, 179] on span "Competition" at bounding box center [71, 182] width 74 height 17
click at [74, 388] on span "Optimize" at bounding box center [62, 388] width 54 height 17
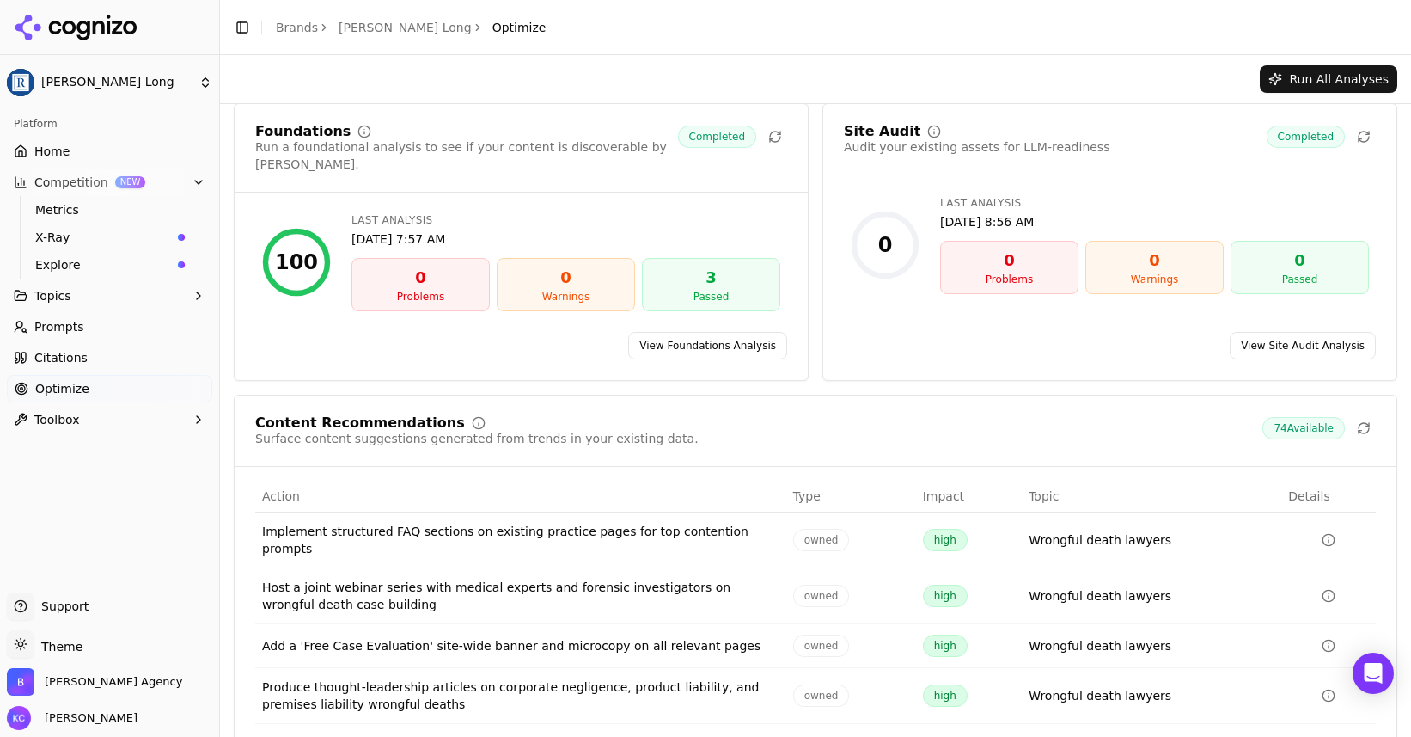
scroll to position [106, 0]
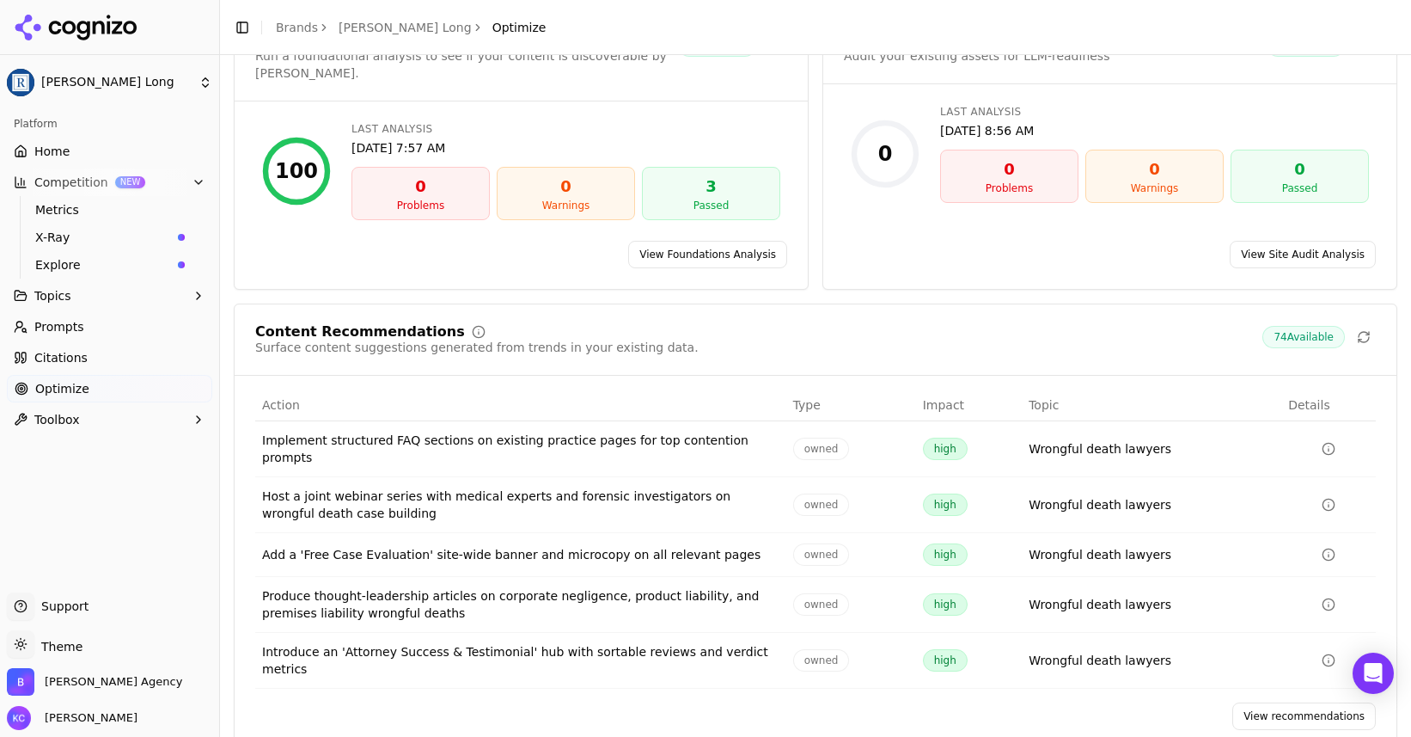
click at [1290, 702] on link "View recommendations" at bounding box center [1305, 716] width 144 height 28
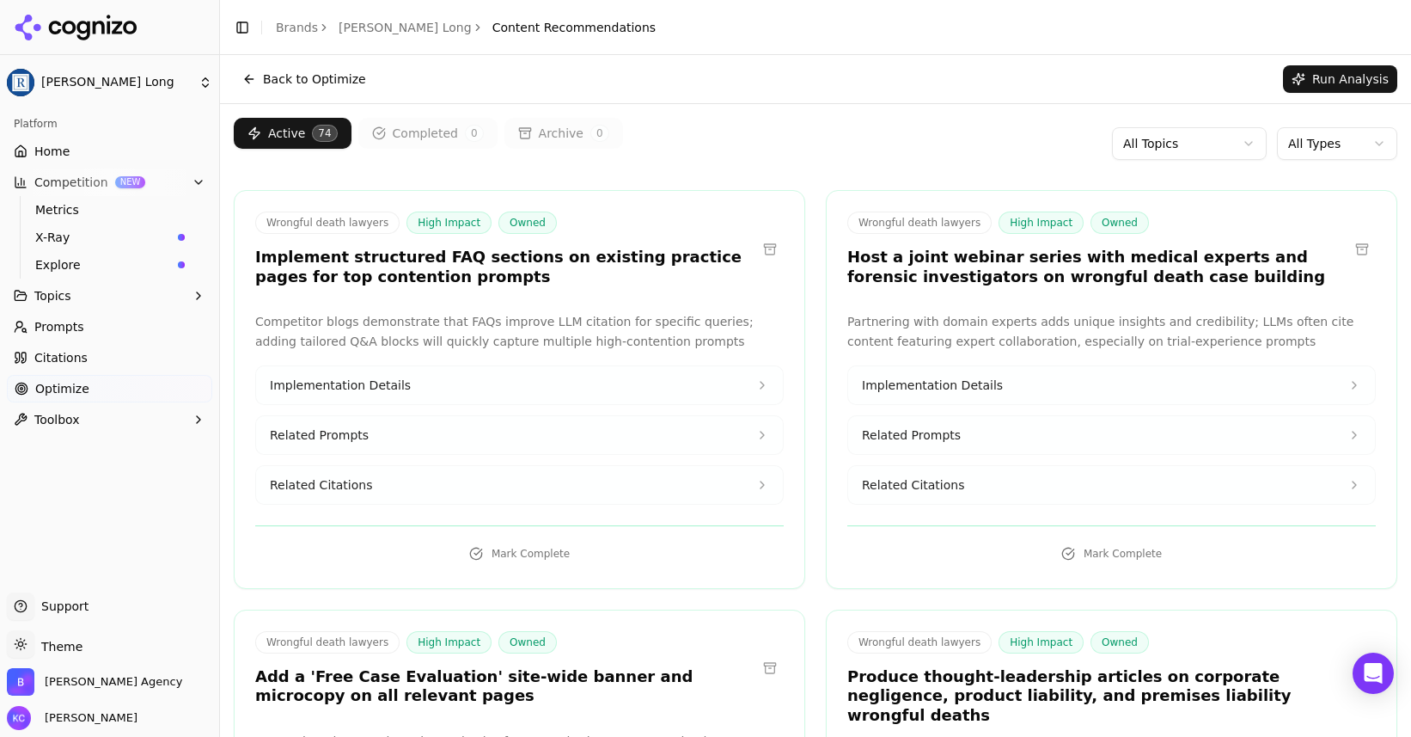
click at [1366, 138] on html "[PERSON_NAME] Long Platform Home Competition NEW Metrics X-Ray Explore Topics P…" at bounding box center [705, 368] width 1411 height 737
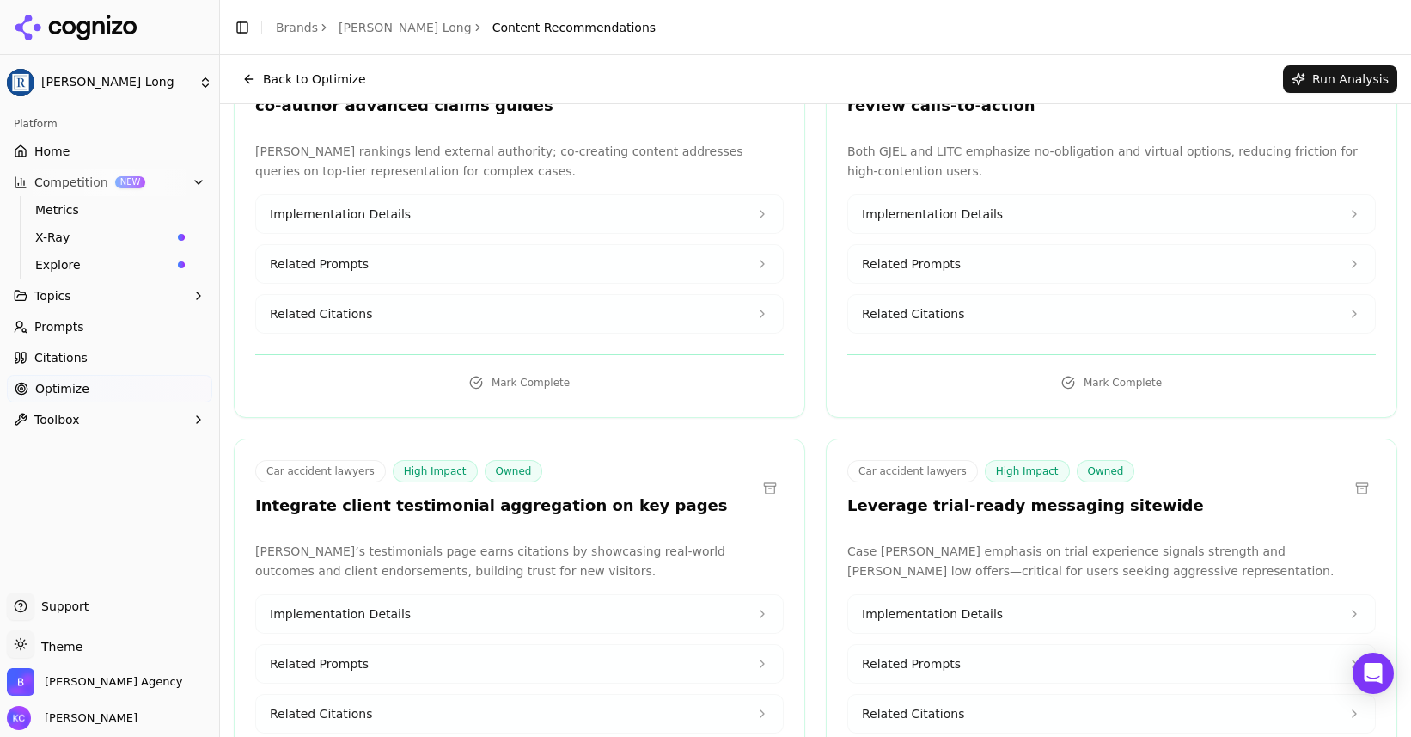
scroll to position [1892, 0]
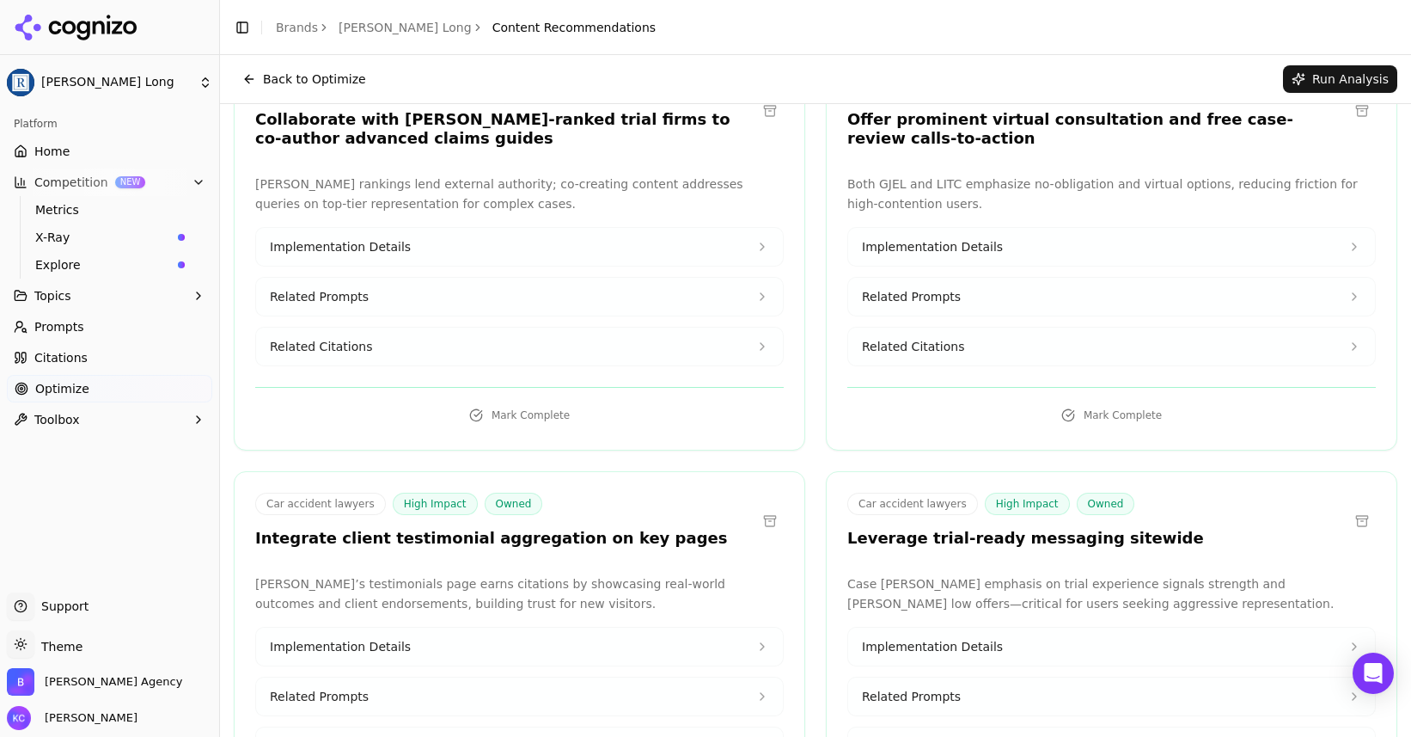
click at [762, 293] on icon at bounding box center [762, 296] width 3 height 7
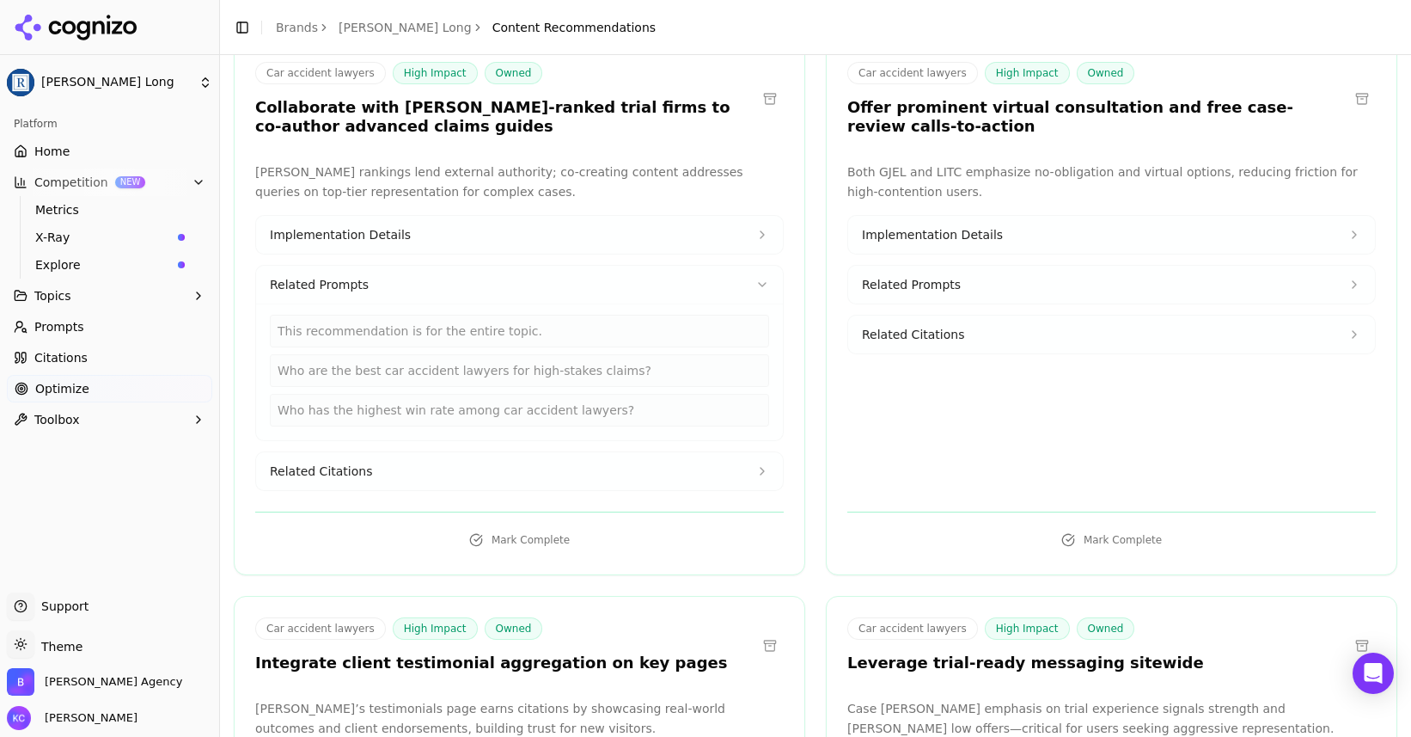
scroll to position [1906, 0]
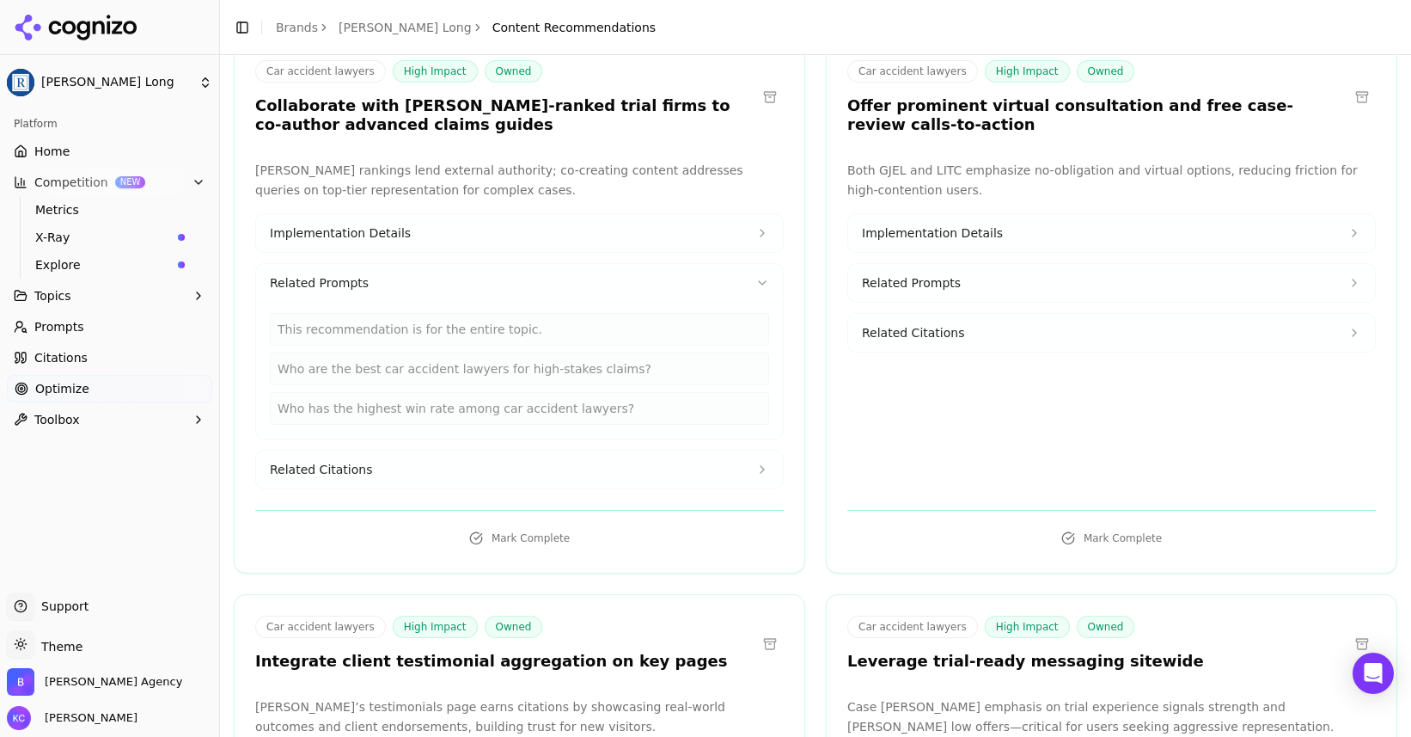
click at [608, 455] on button "Related Citations" at bounding box center [519, 469] width 527 height 38
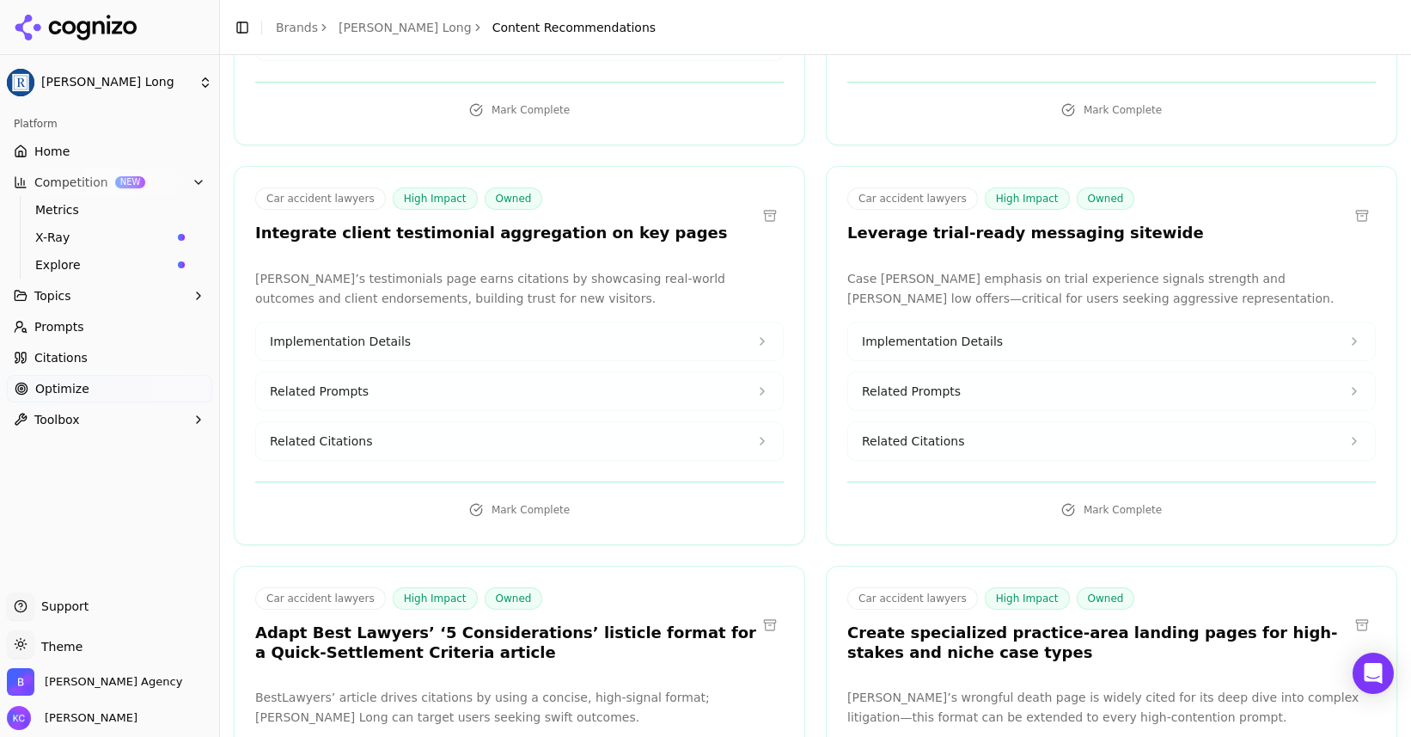
scroll to position [2392, 0]
click at [932, 343] on span "Implementation Details" at bounding box center [932, 340] width 141 height 17
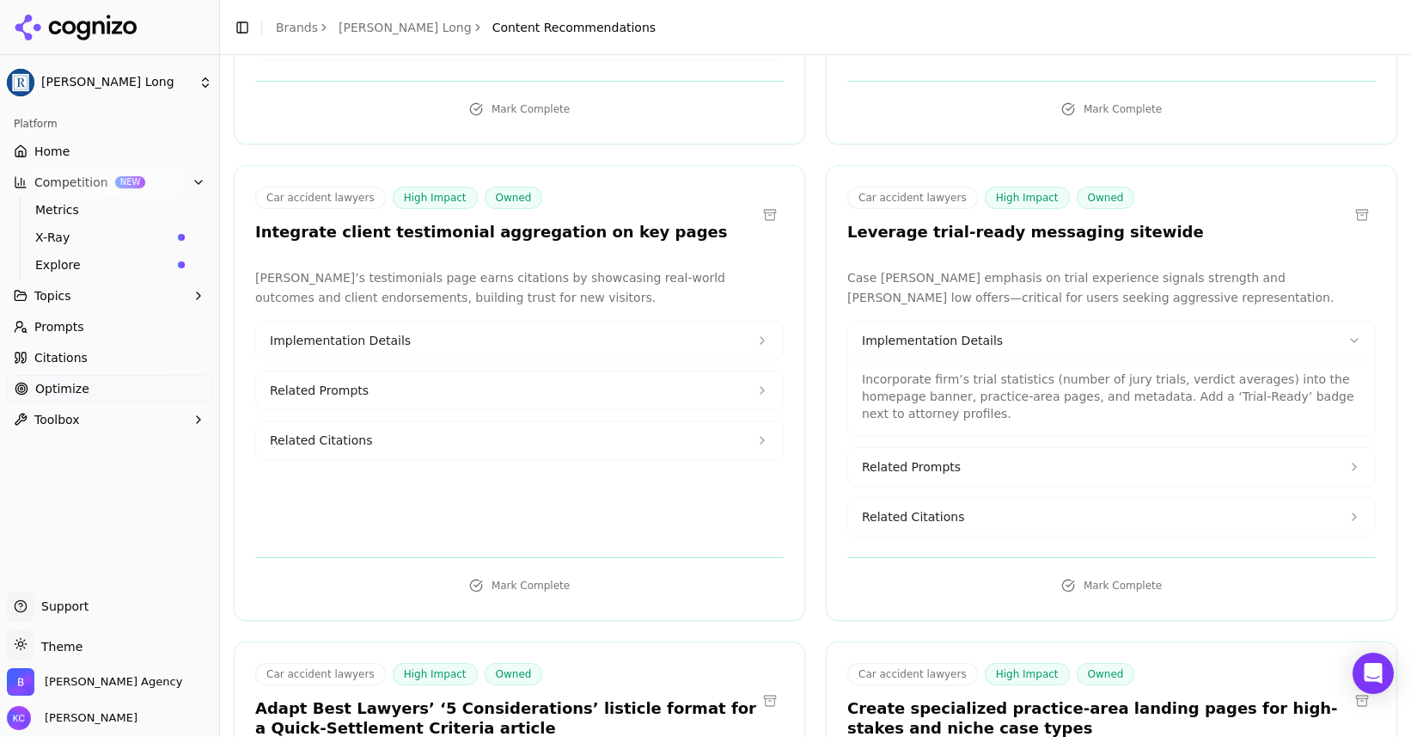
click at [932, 458] on span "Related Prompts" at bounding box center [911, 466] width 99 height 17
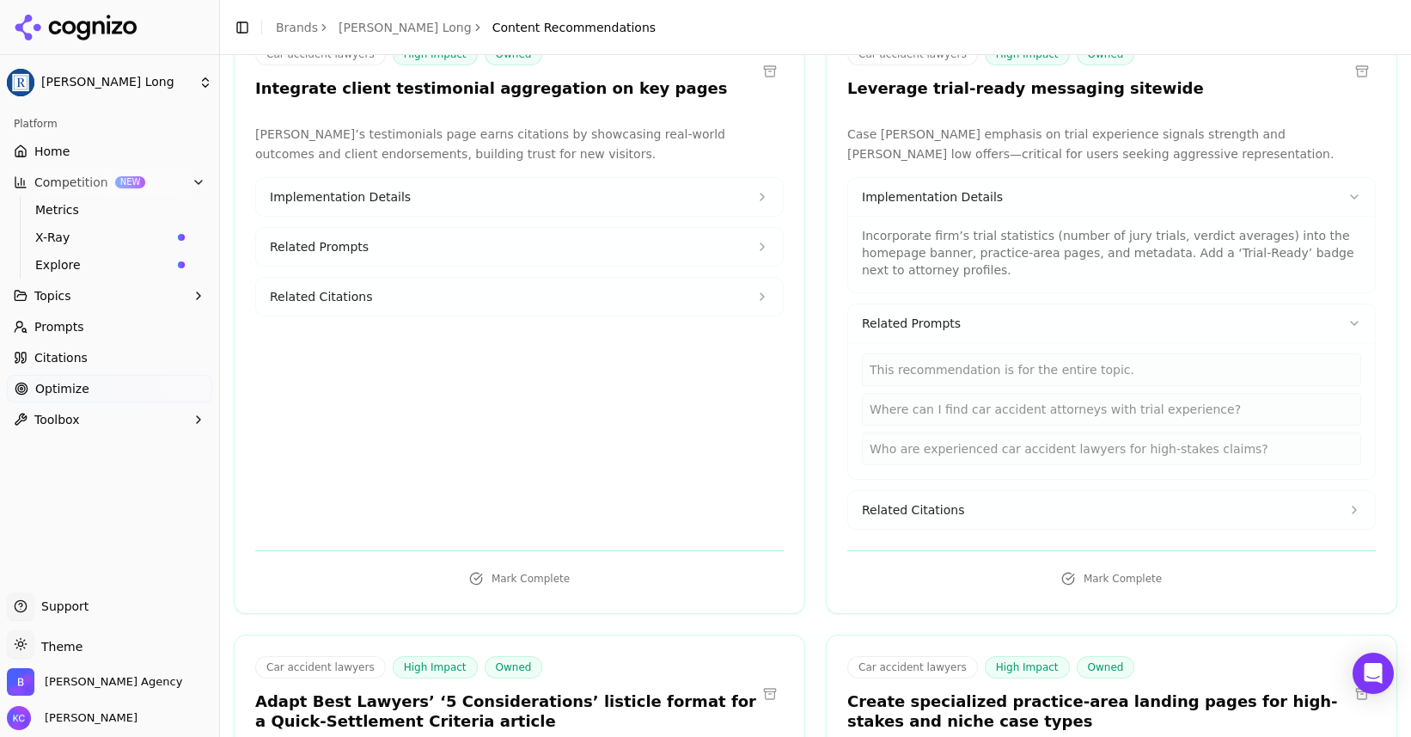
scroll to position [2548, 0]
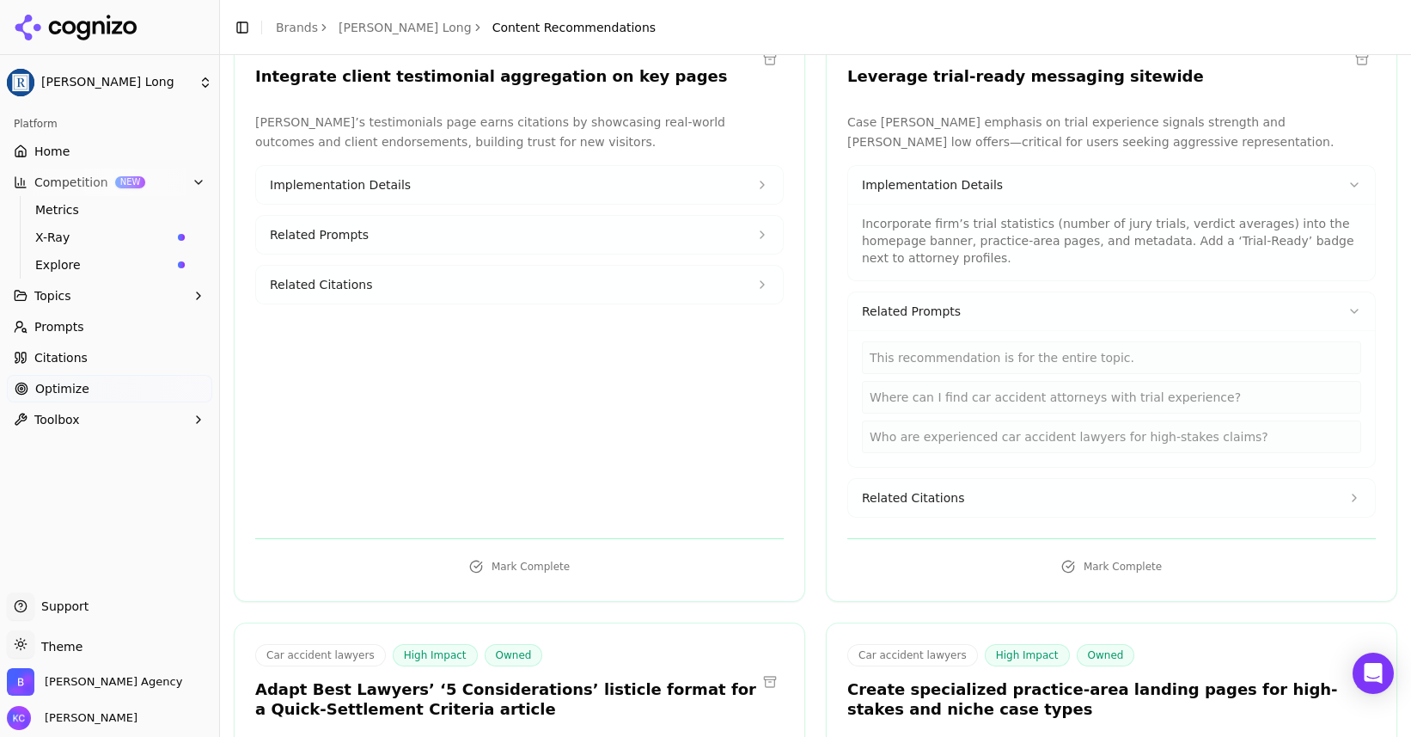
click at [914, 497] on span "Related Citations" at bounding box center [913, 497] width 102 height 17
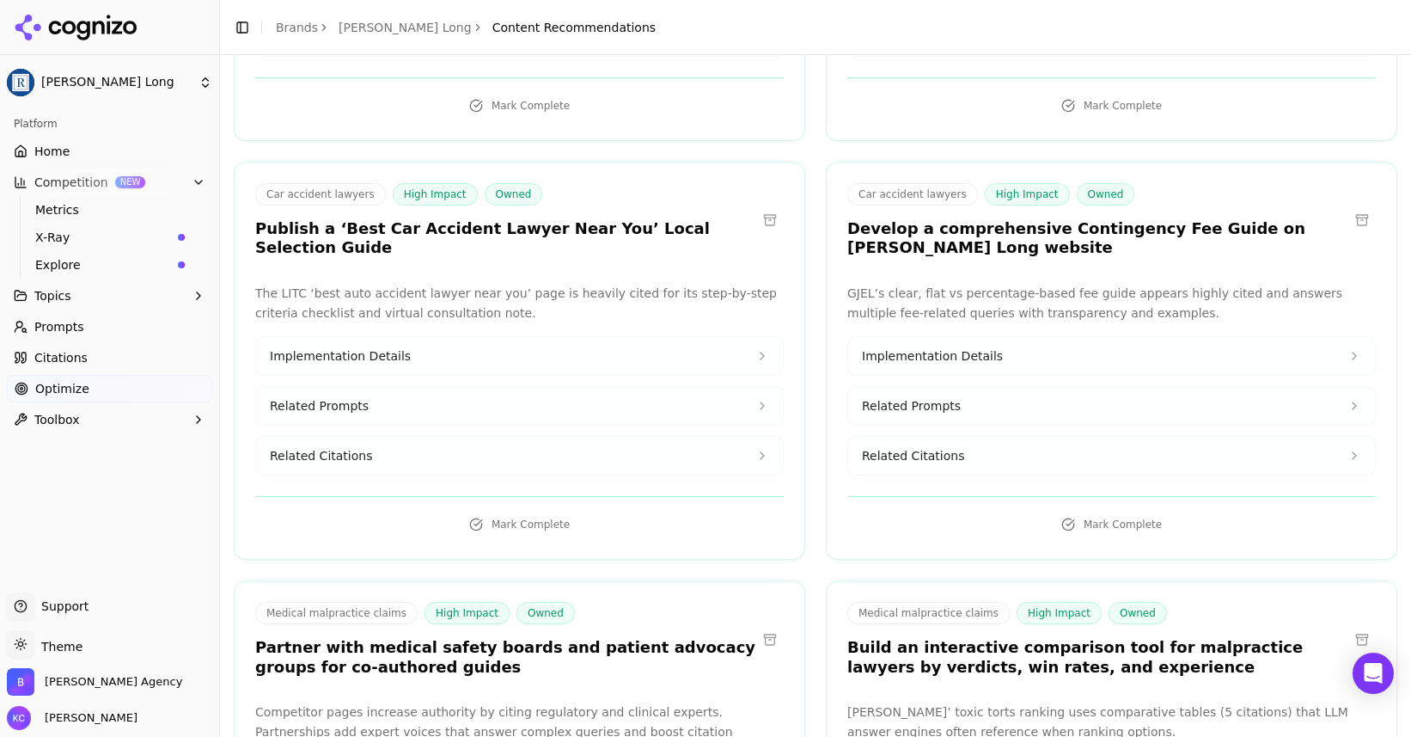
scroll to position [3493, 0]
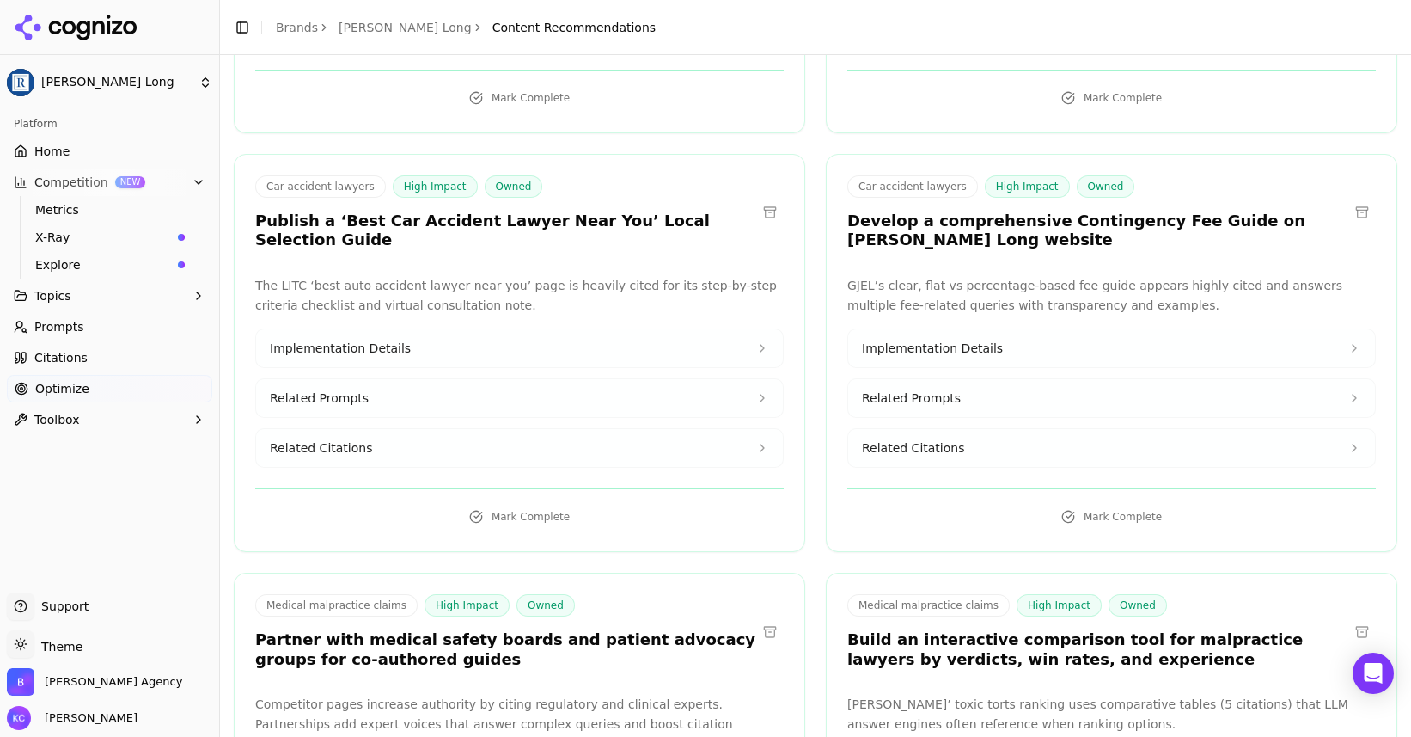
click at [914, 456] on span "Related Citations" at bounding box center [913, 447] width 102 height 17
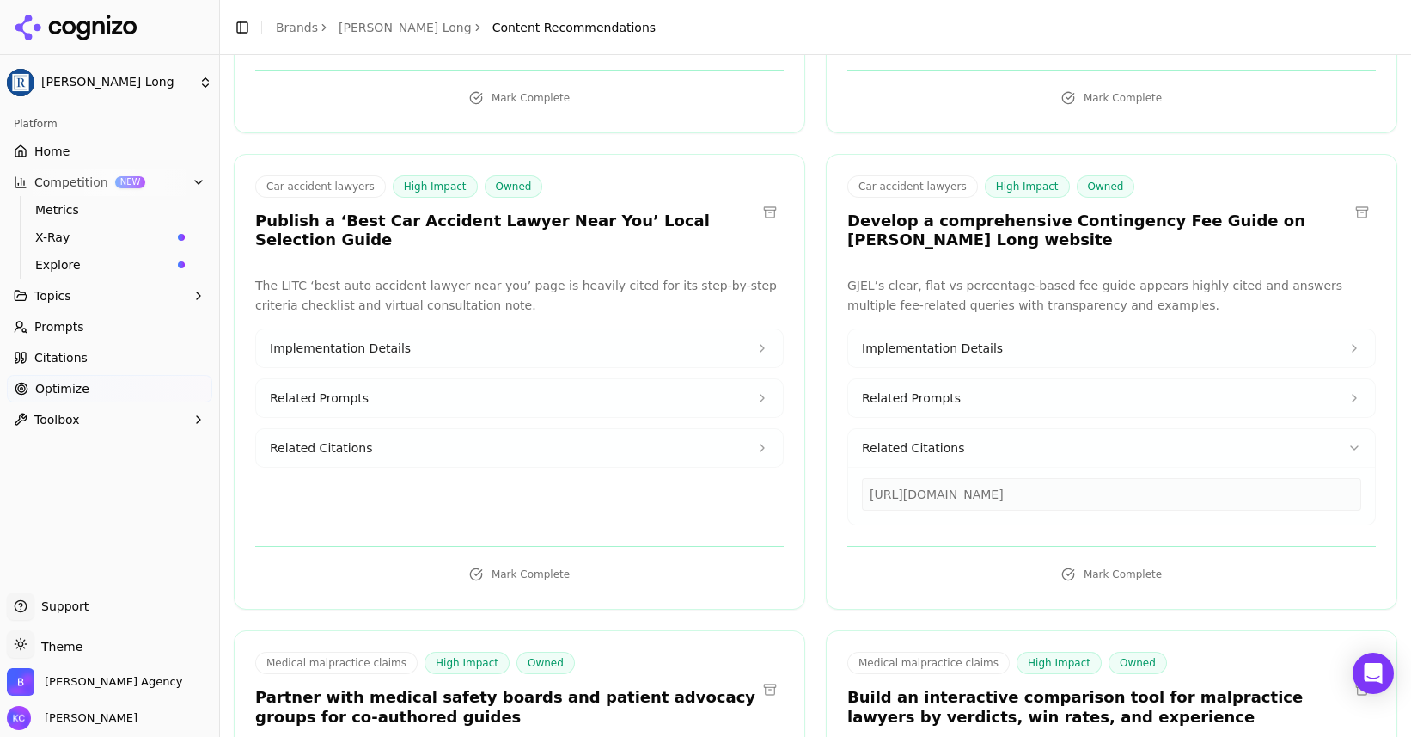
click at [941, 511] on div "[URL][DOMAIN_NAME]" at bounding box center [1111, 494] width 499 height 33
click at [1049, 510] on div "[URL][DOMAIN_NAME]" at bounding box center [1111, 494] width 499 height 33
drag, startPoint x: 1048, startPoint y: 510, endPoint x: 856, endPoint y: 505, distance: 191.7
click at [856, 505] on div "[URL][DOMAIN_NAME]" at bounding box center [1111, 496] width 527 height 58
copy div "[URL][DOMAIN_NAME]"
